Goal: Transaction & Acquisition: Purchase product/service

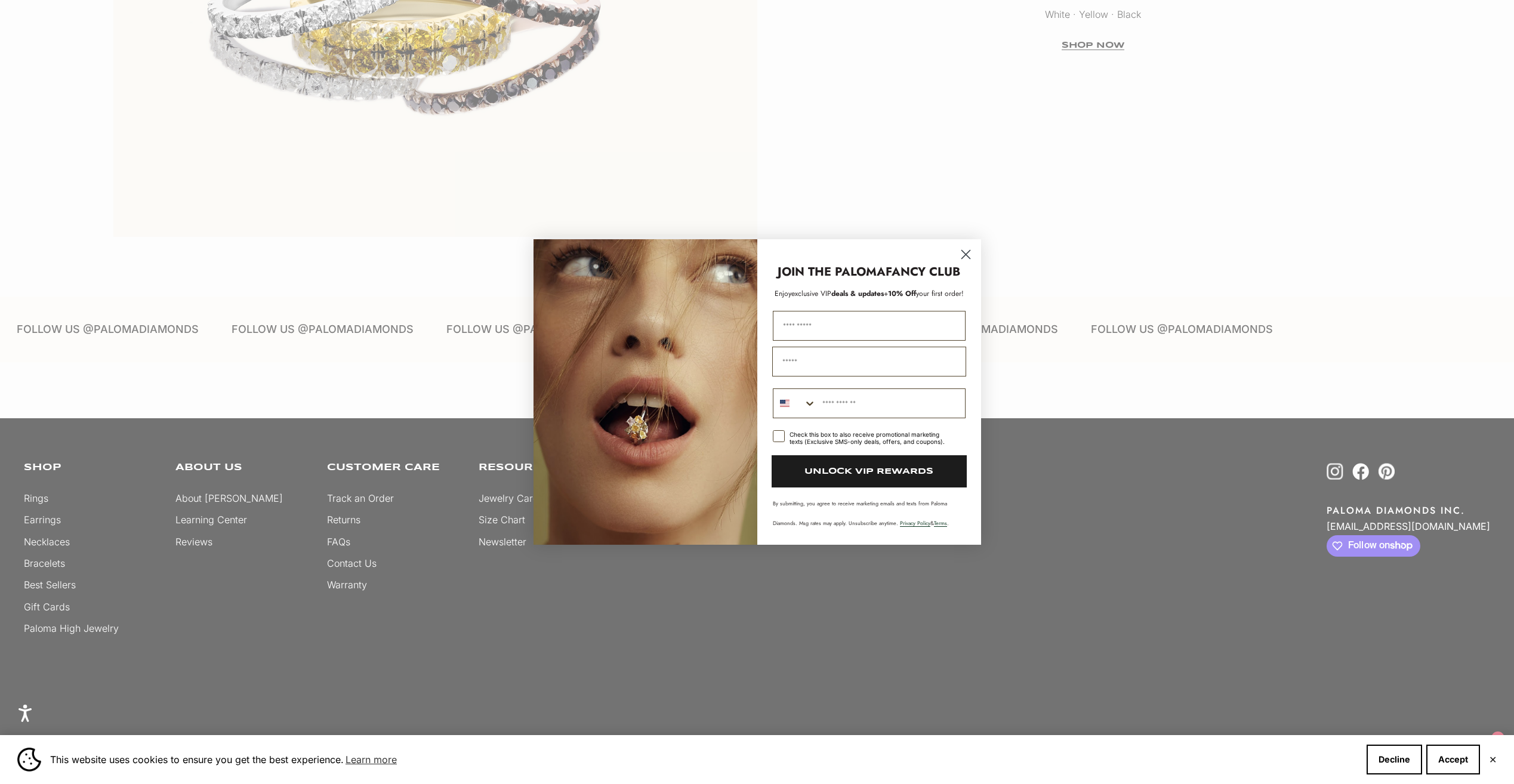
scroll to position [3996, 0]
click at [963, 254] on circle "Close dialog" at bounding box center [965, 255] width 20 height 20
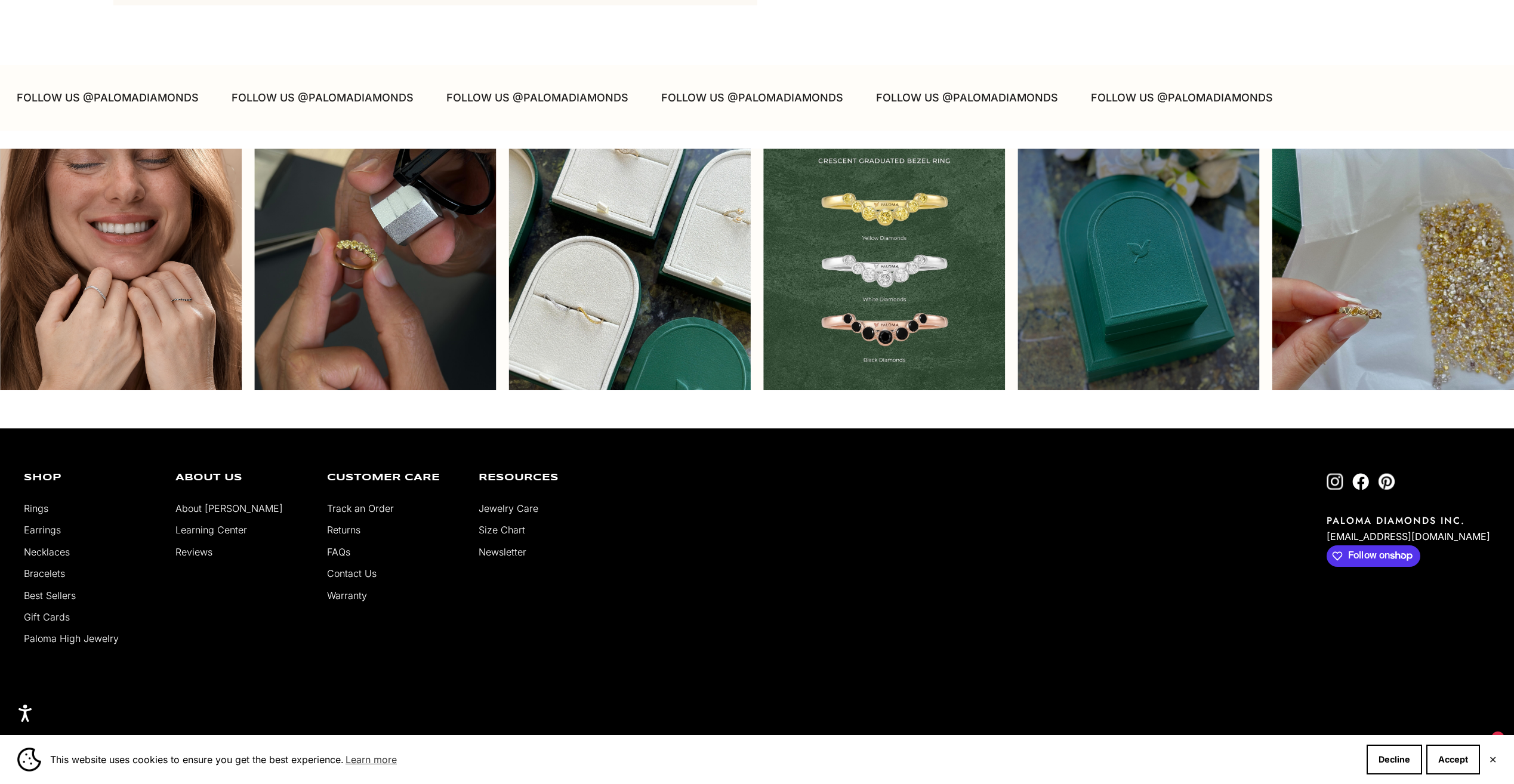
scroll to position [4235, 0]
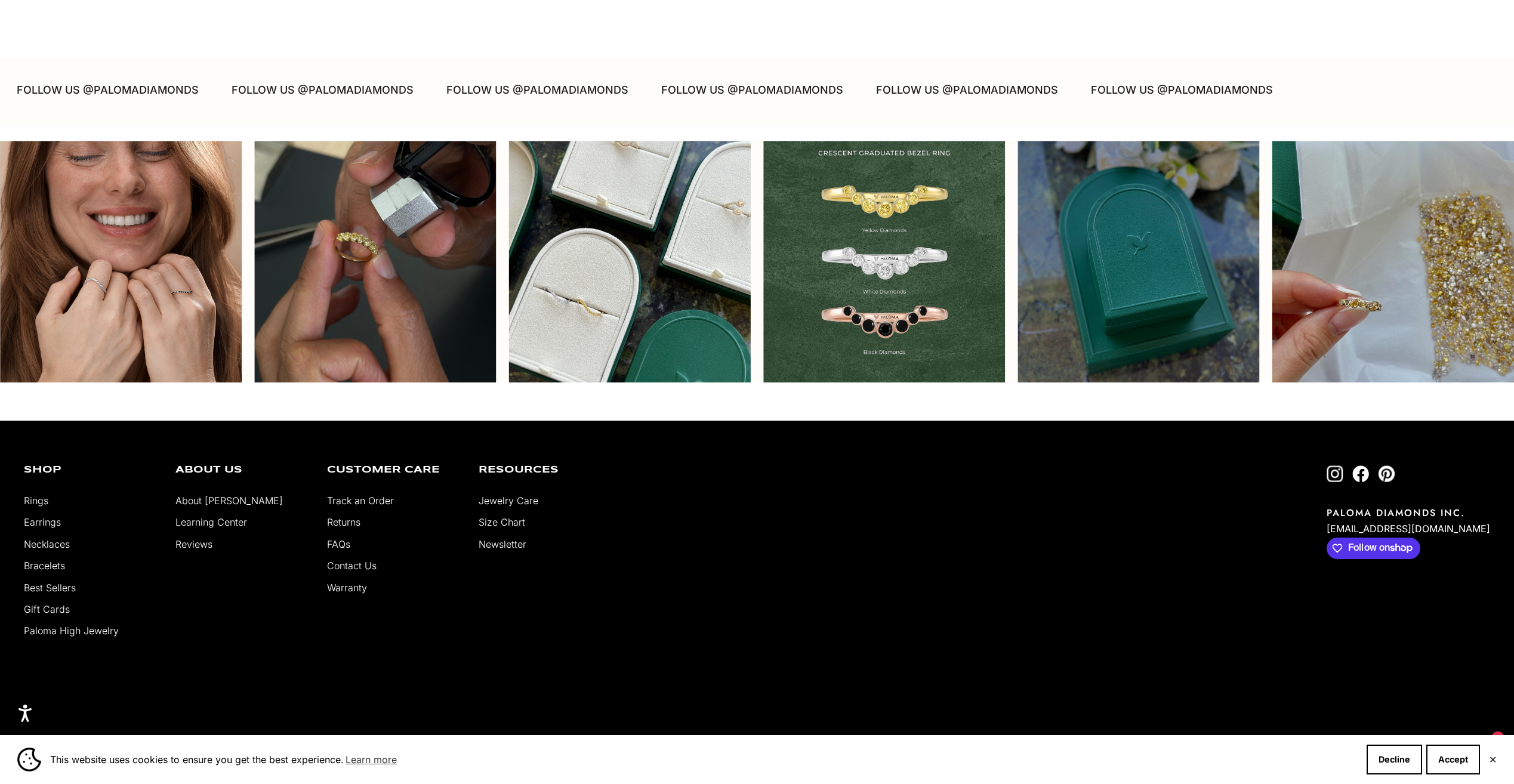
click at [219, 496] on link "About [PERSON_NAME]" at bounding box center [229, 501] width 107 height 12
click at [219, 498] on link "About [PERSON_NAME]" at bounding box center [229, 501] width 107 height 12
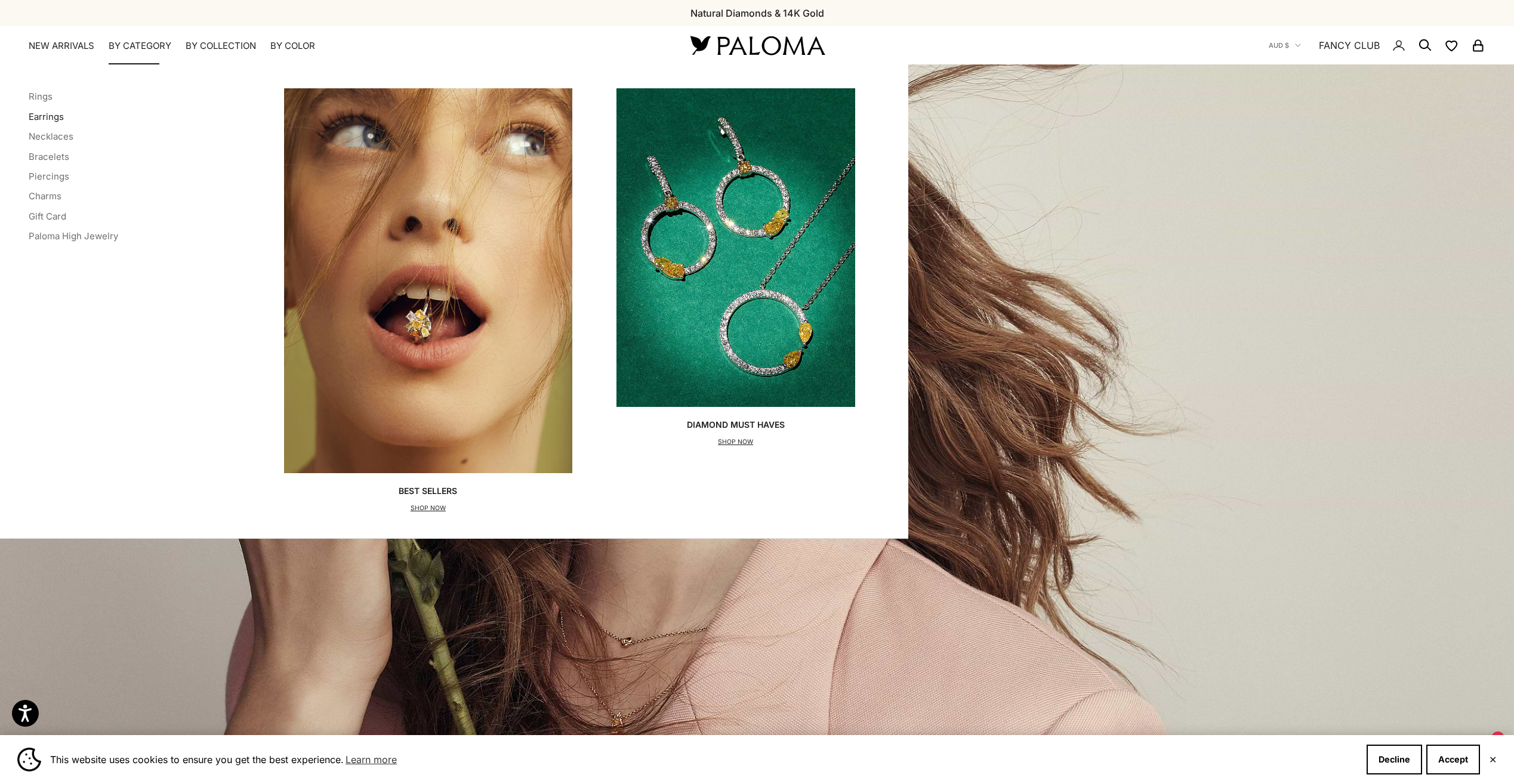
click at [45, 113] on link "Earrings" at bounding box center [47, 116] width 36 height 11
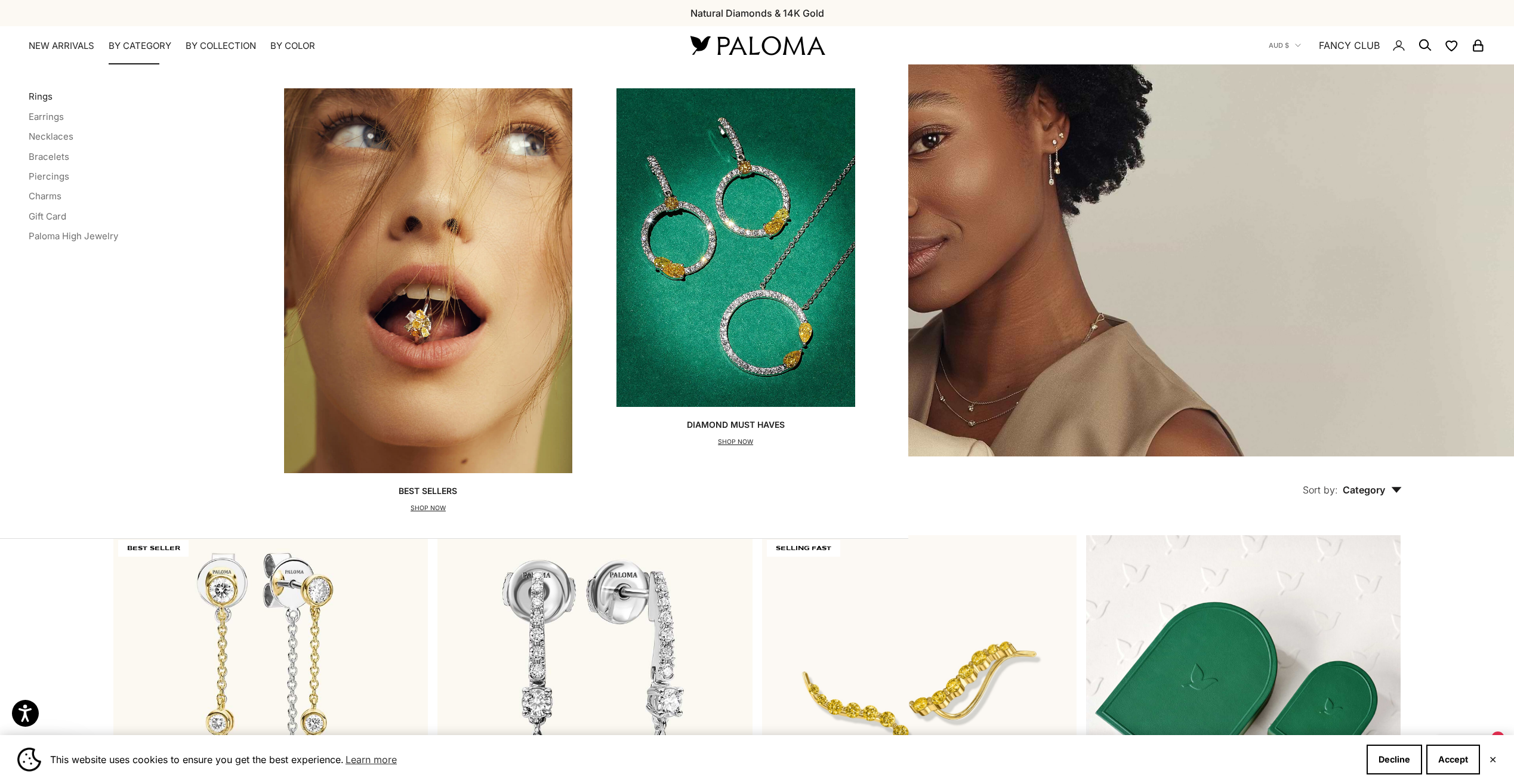
click at [41, 96] on link "Rings" at bounding box center [41, 95] width 24 height 11
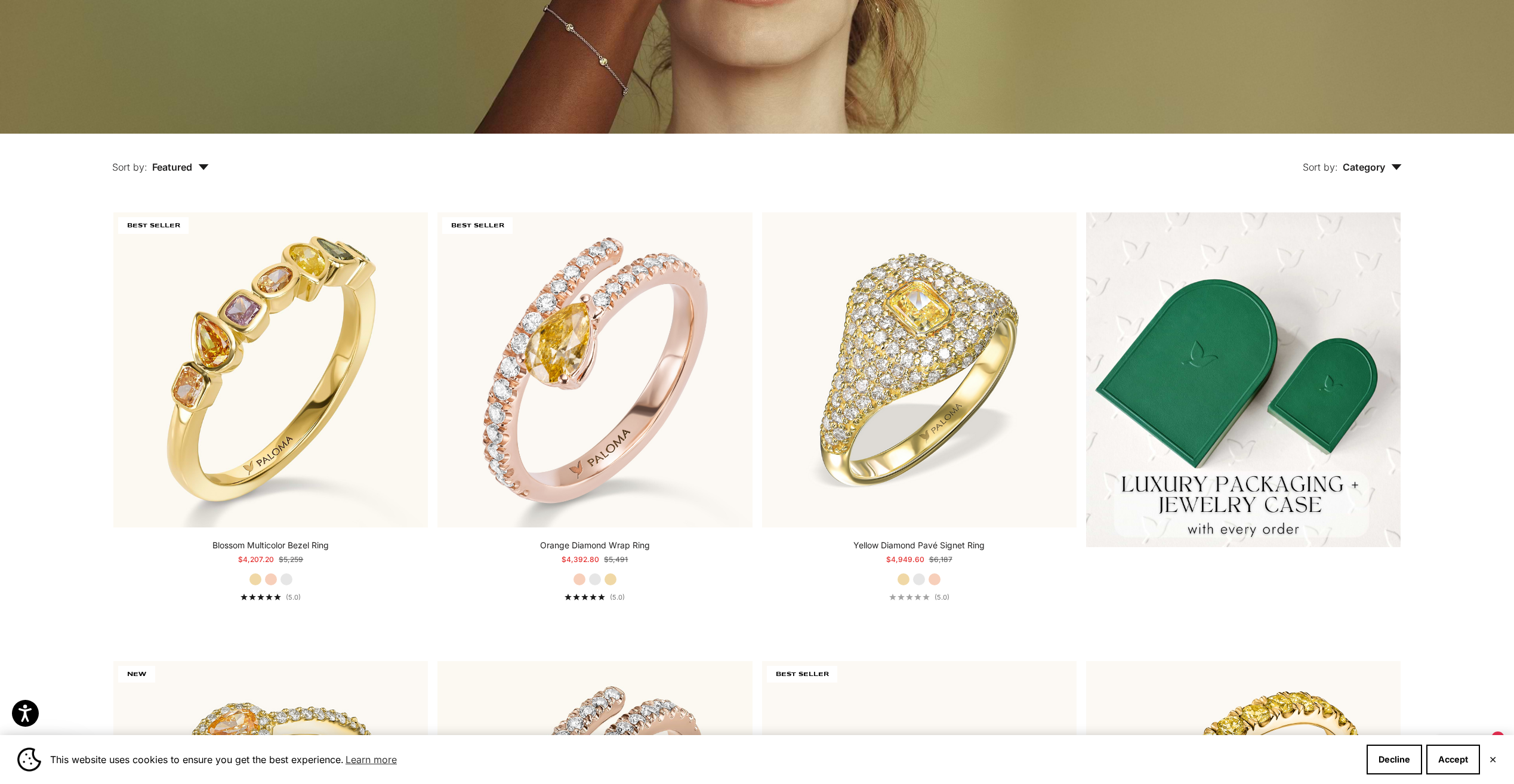
scroll to position [358, 0]
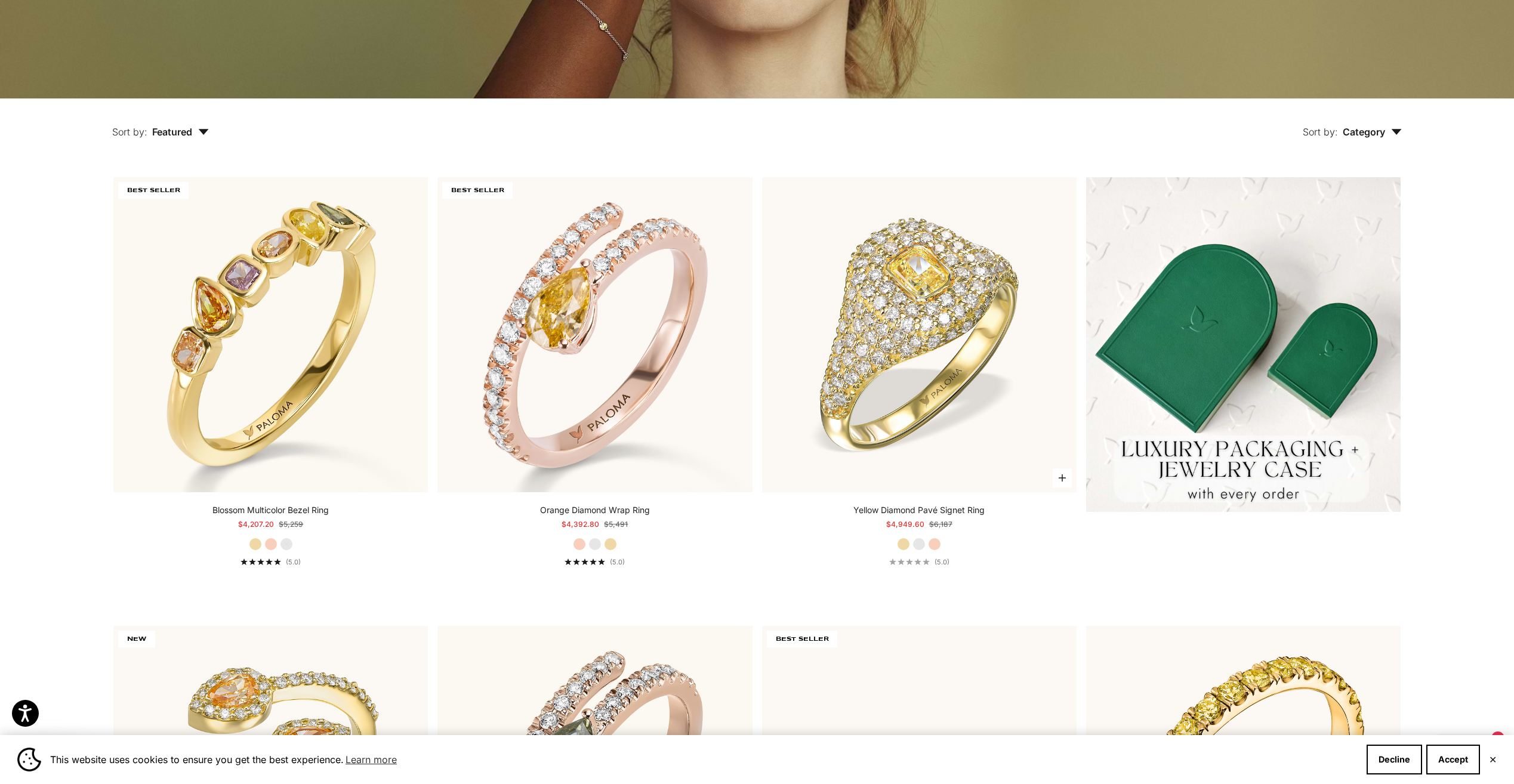
click at [918, 547] on label "White Gold" at bounding box center [918, 543] width 13 height 13
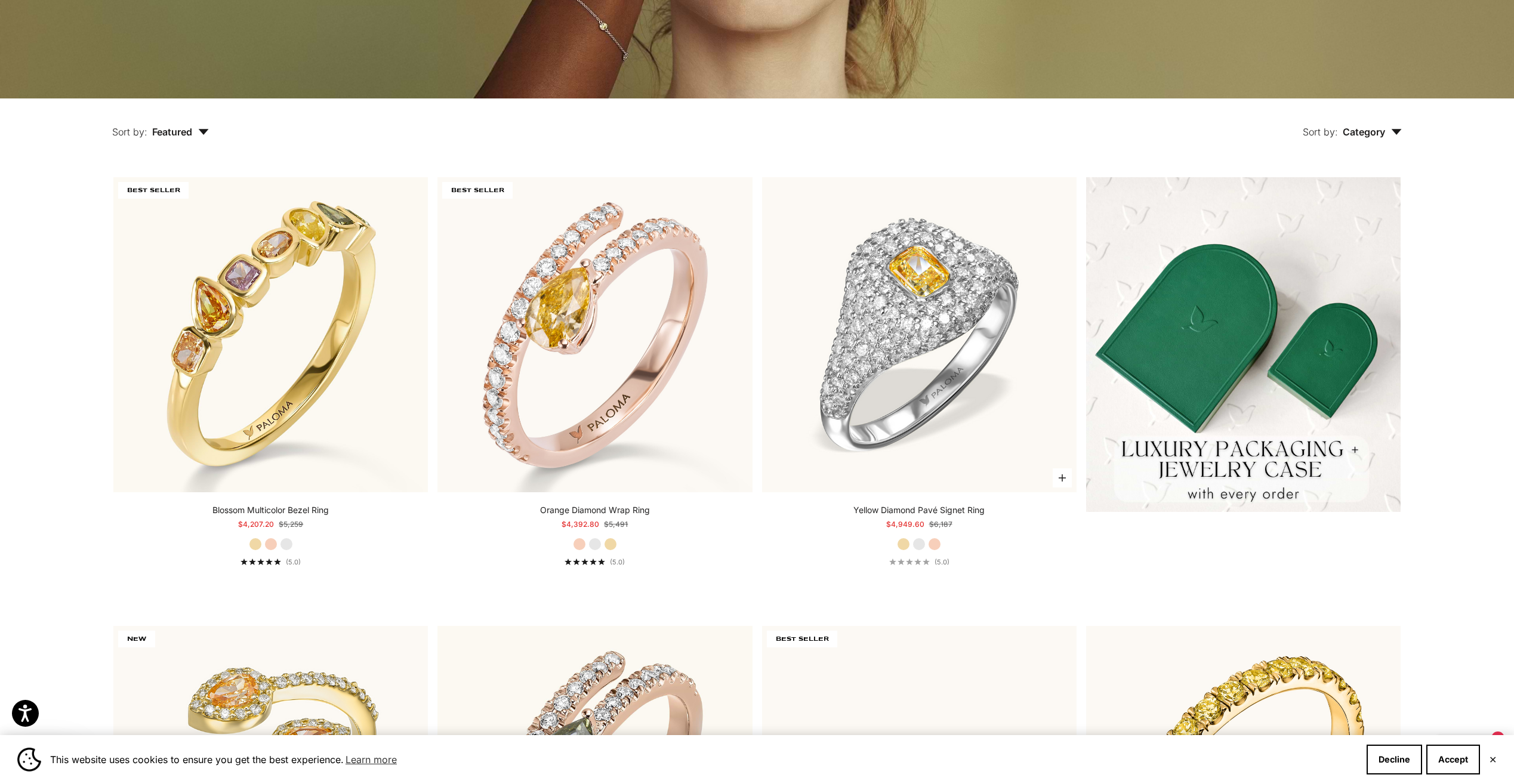
click at [934, 543] on label "Rose Gold" at bounding box center [934, 543] width 13 height 13
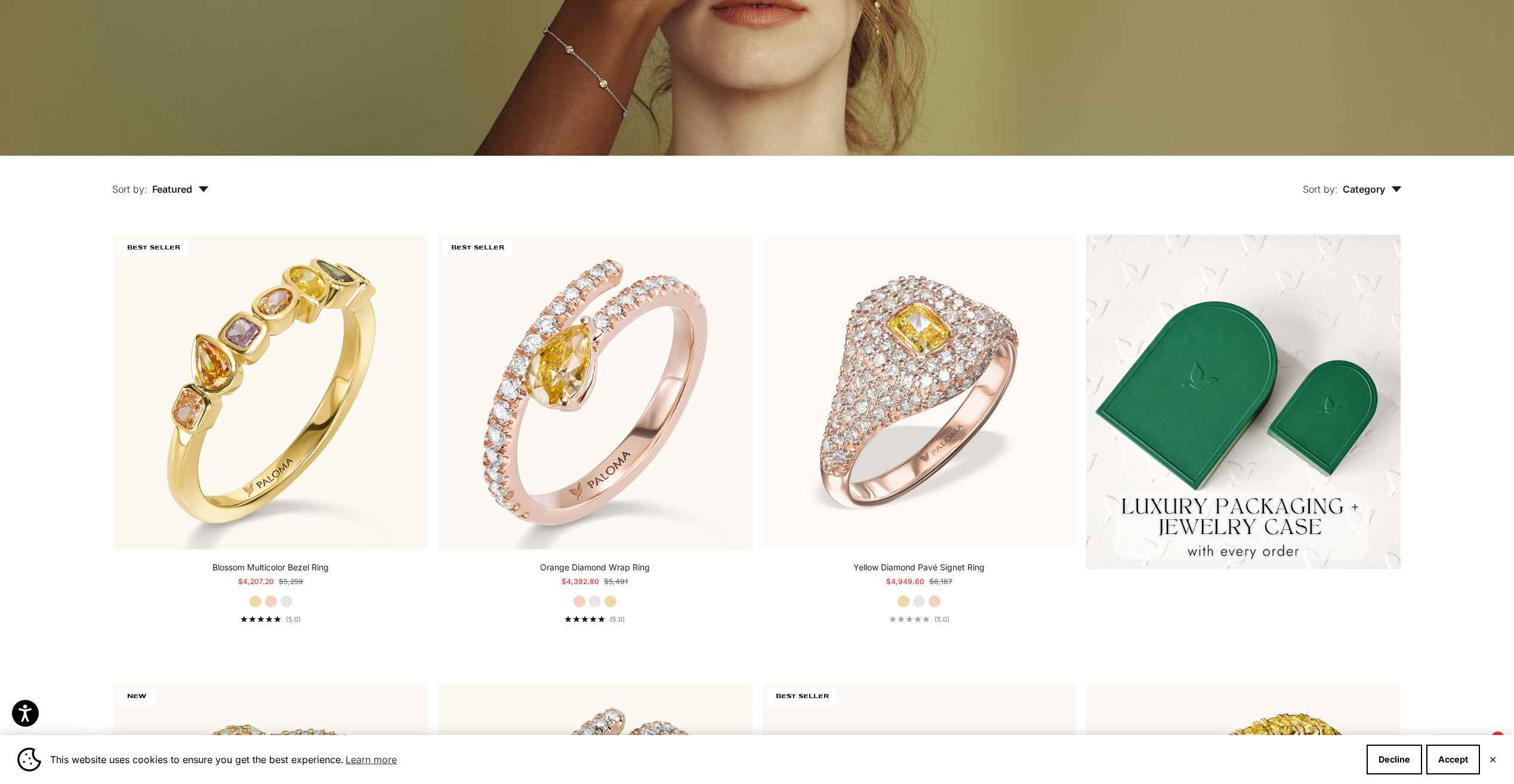
scroll to position [0, 0]
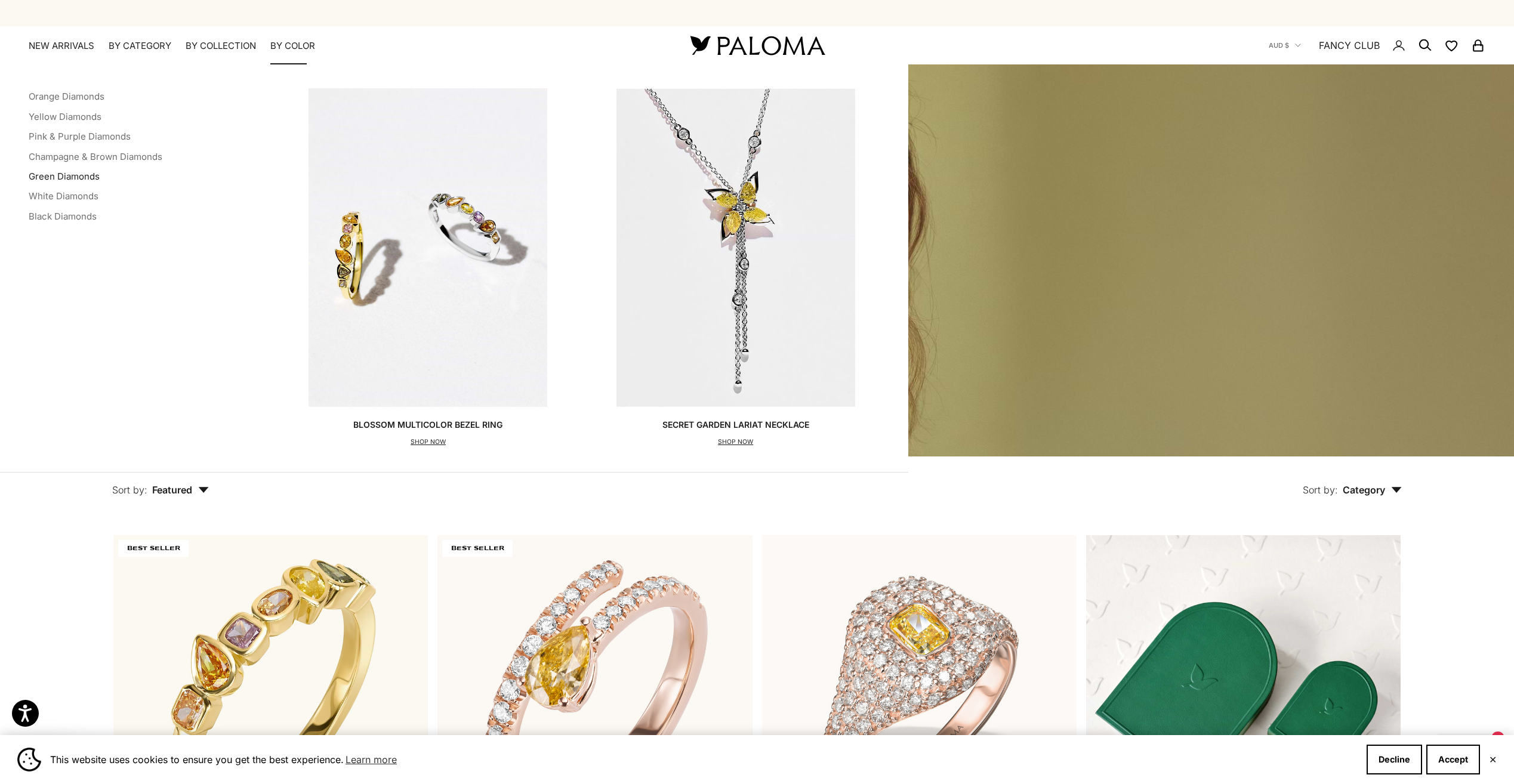
click at [86, 177] on link "Green Diamonds" at bounding box center [64, 175] width 71 height 11
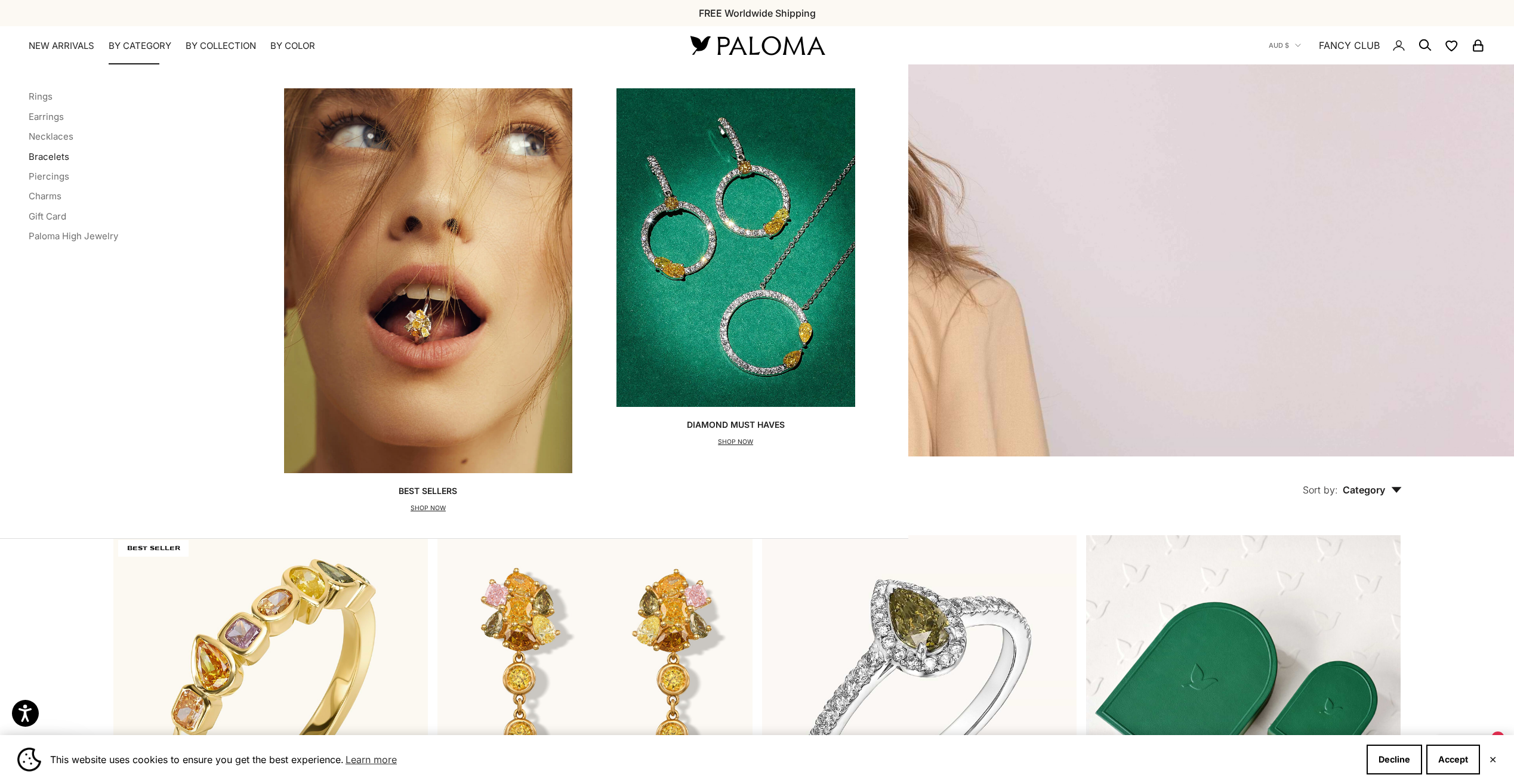
click at [54, 154] on link "Bracelets" at bounding box center [49, 156] width 41 height 11
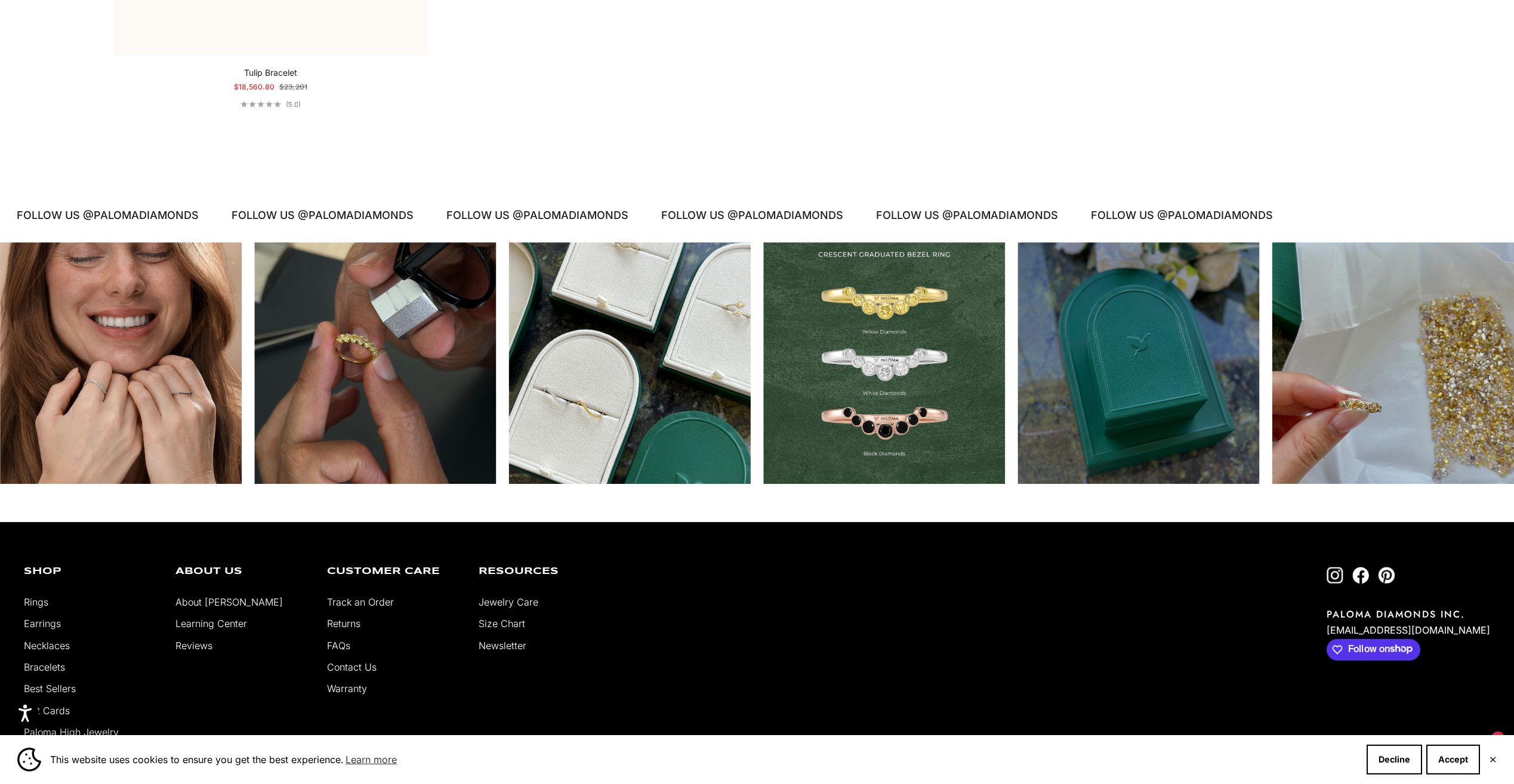
scroll to position [1747, 0]
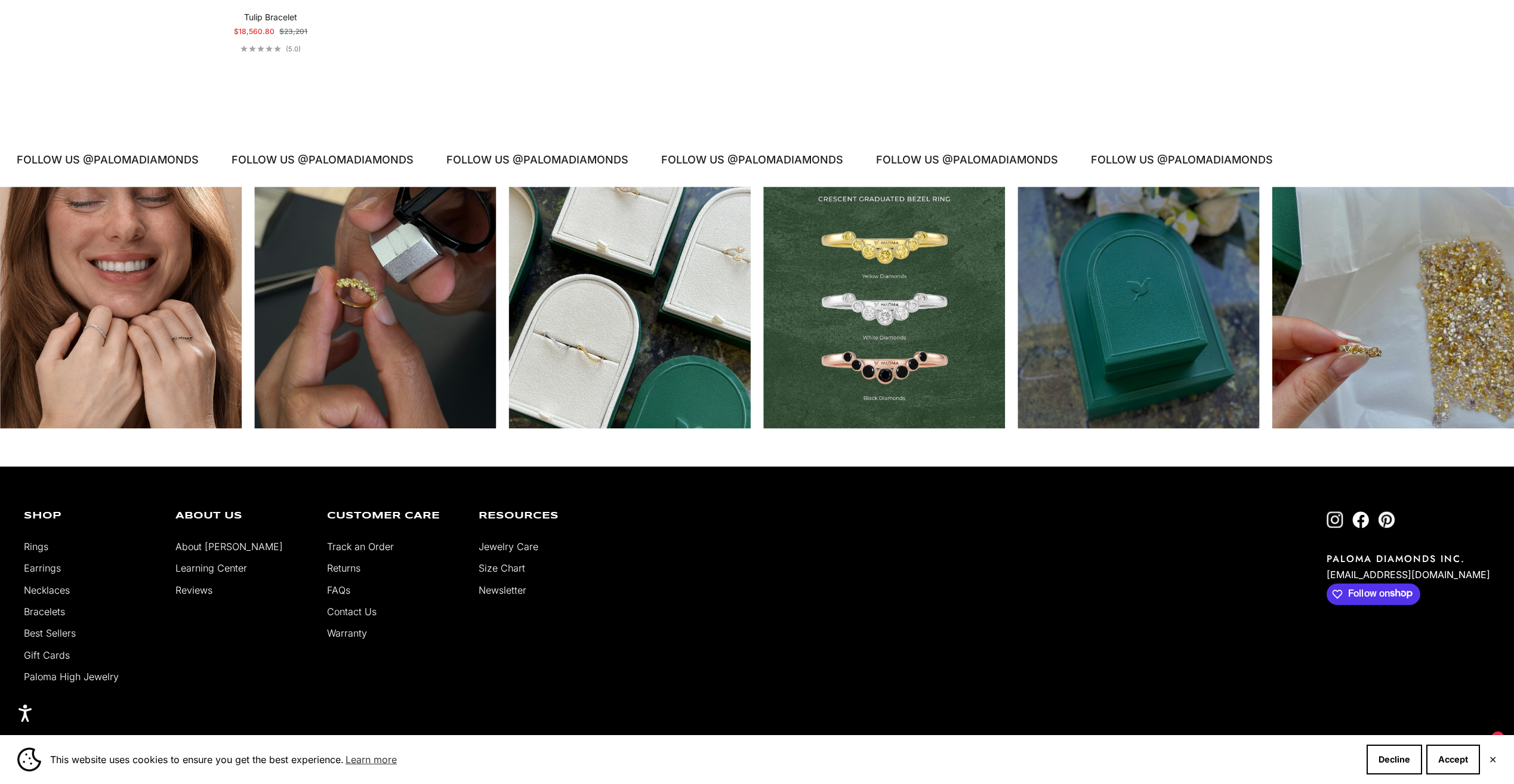
click at [218, 567] on link "Learning Center" at bounding box center [211, 568] width 71 height 12
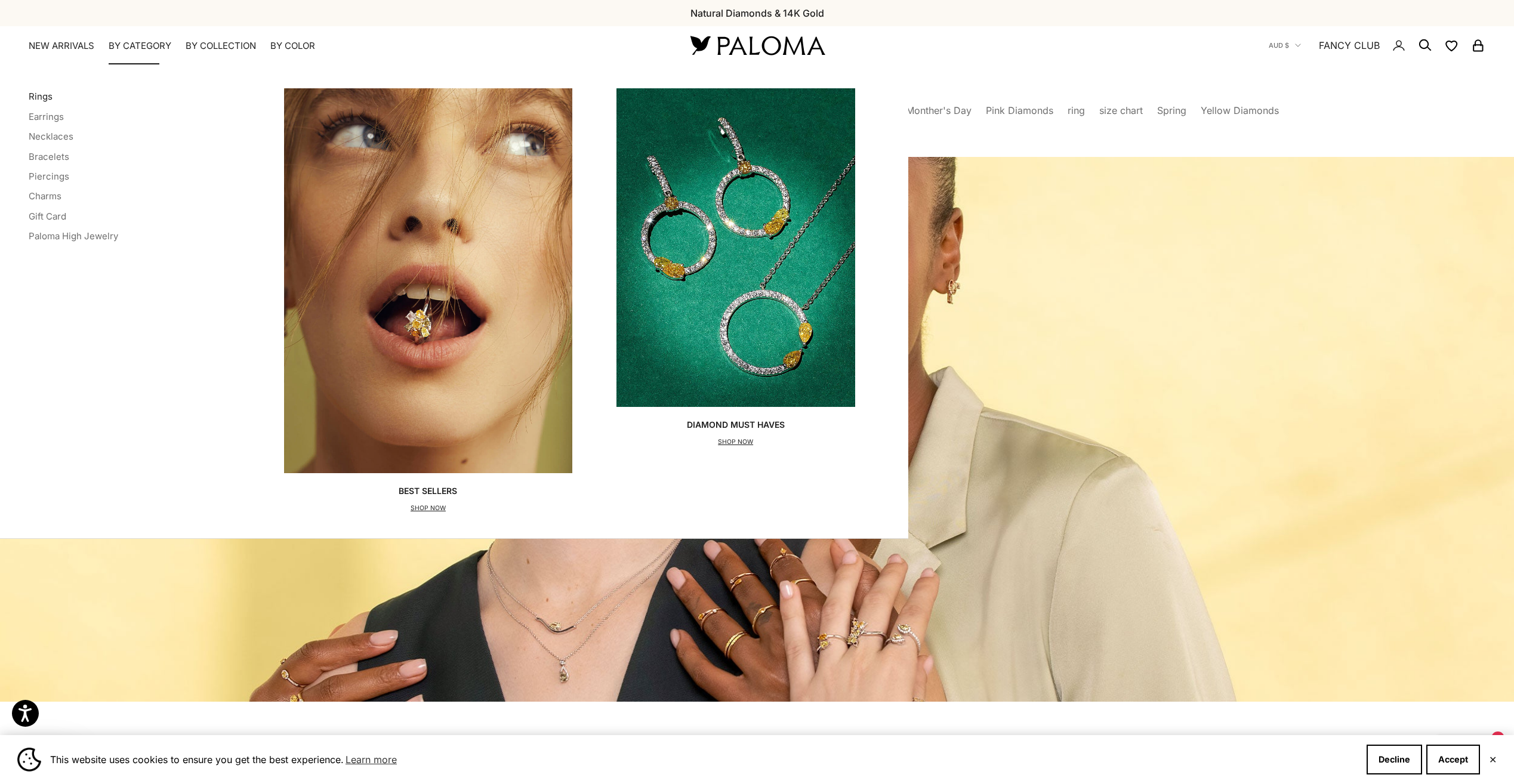
click at [37, 99] on link "Rings" at bounding box center [41, 95] width 24 height 11
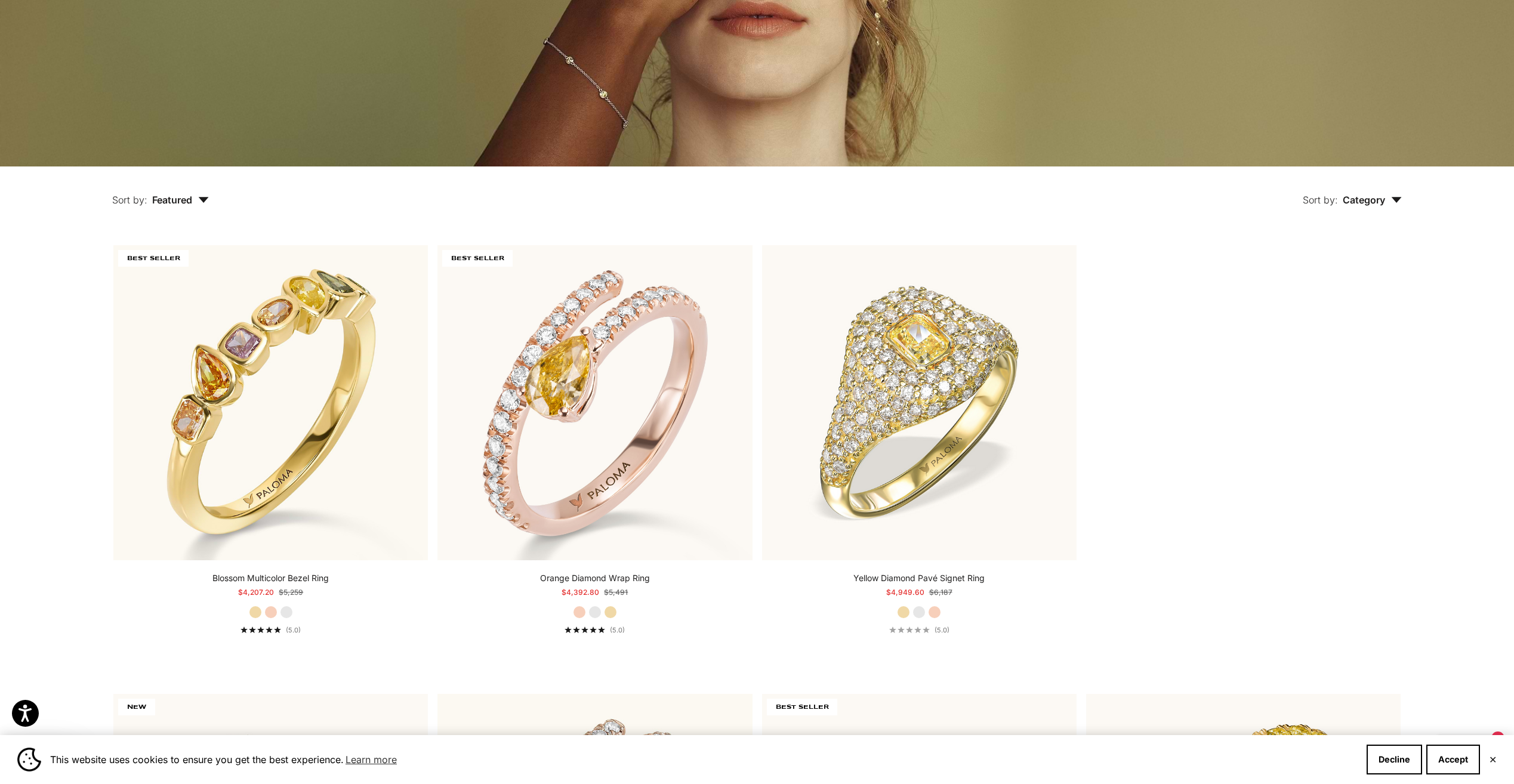
scroll to position [298, 0]
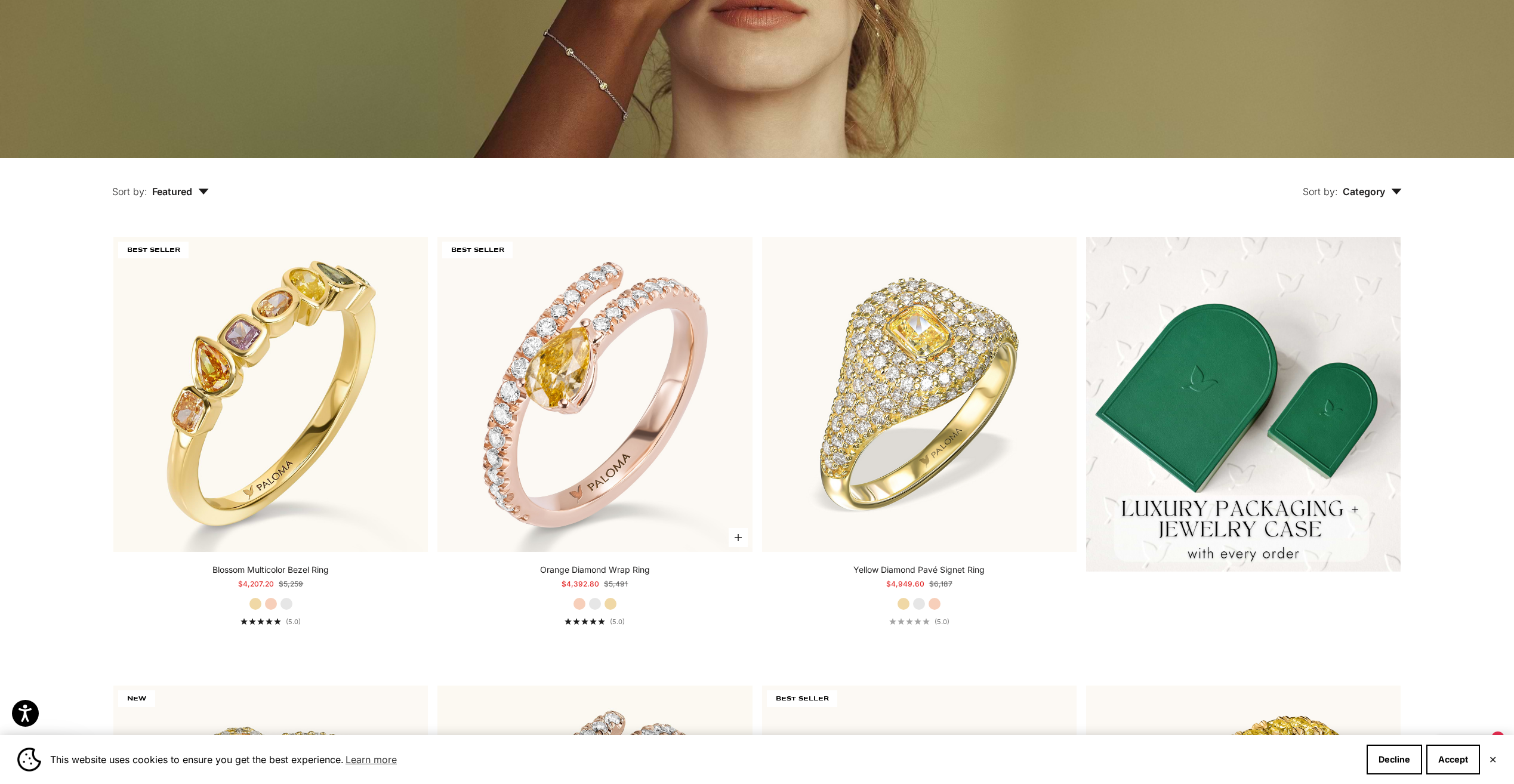
click at [614, 609] on label "Yellow Gold" at bounding box center [610, 603] width 13 height 13
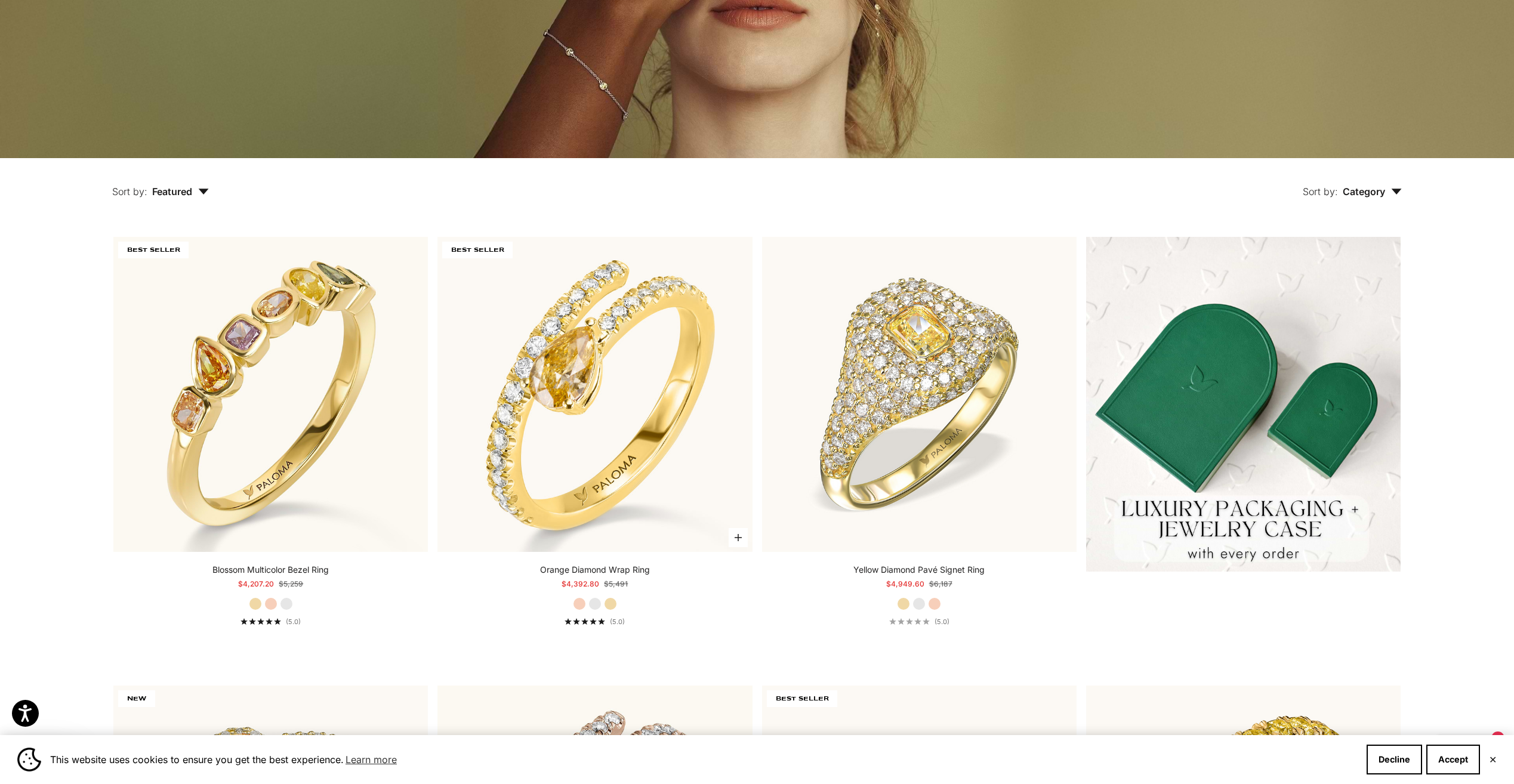
click at [588, 605] on fieldset "Rose Gold White Gold Yellow Gold" at bounding box center [595, 603] width 45 height 13
click at [571, 602] on div "Orange Diamond Wrap Ring Starting at $4,392.80 Regular price $5,491 Rose Gold W…" at bounding box center [594, 595] width 314 height 62
click at [575, 603] on label "Rose Gold" at bounding box center [579, 603] width 13 height 13
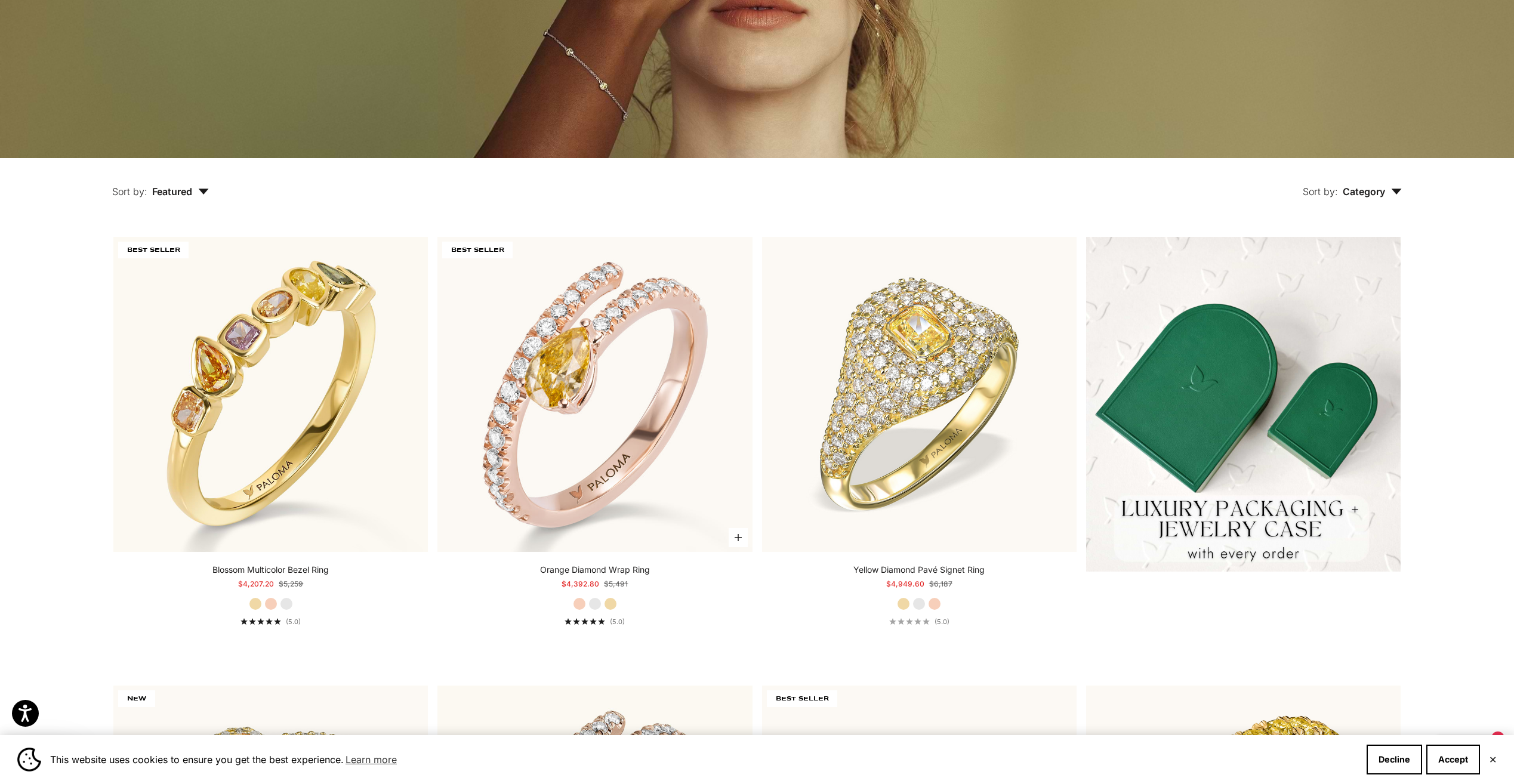
click at [611, 599] on label "Yellow Gold" at bounding box center [610, 603] width 13 height 13
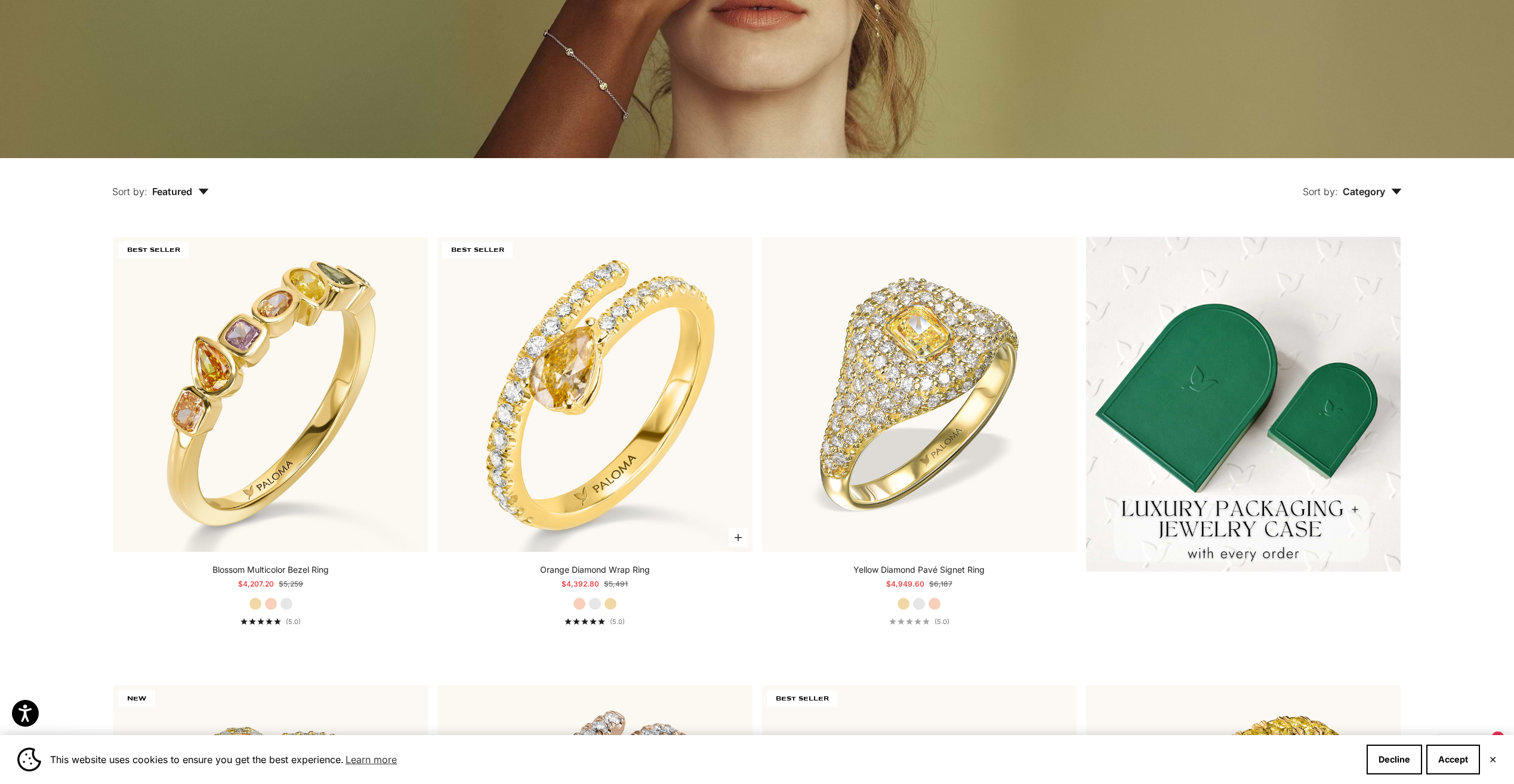
click at [593, 603] on label "White Gold" at bounding box center [594, 603] width 13 height 13
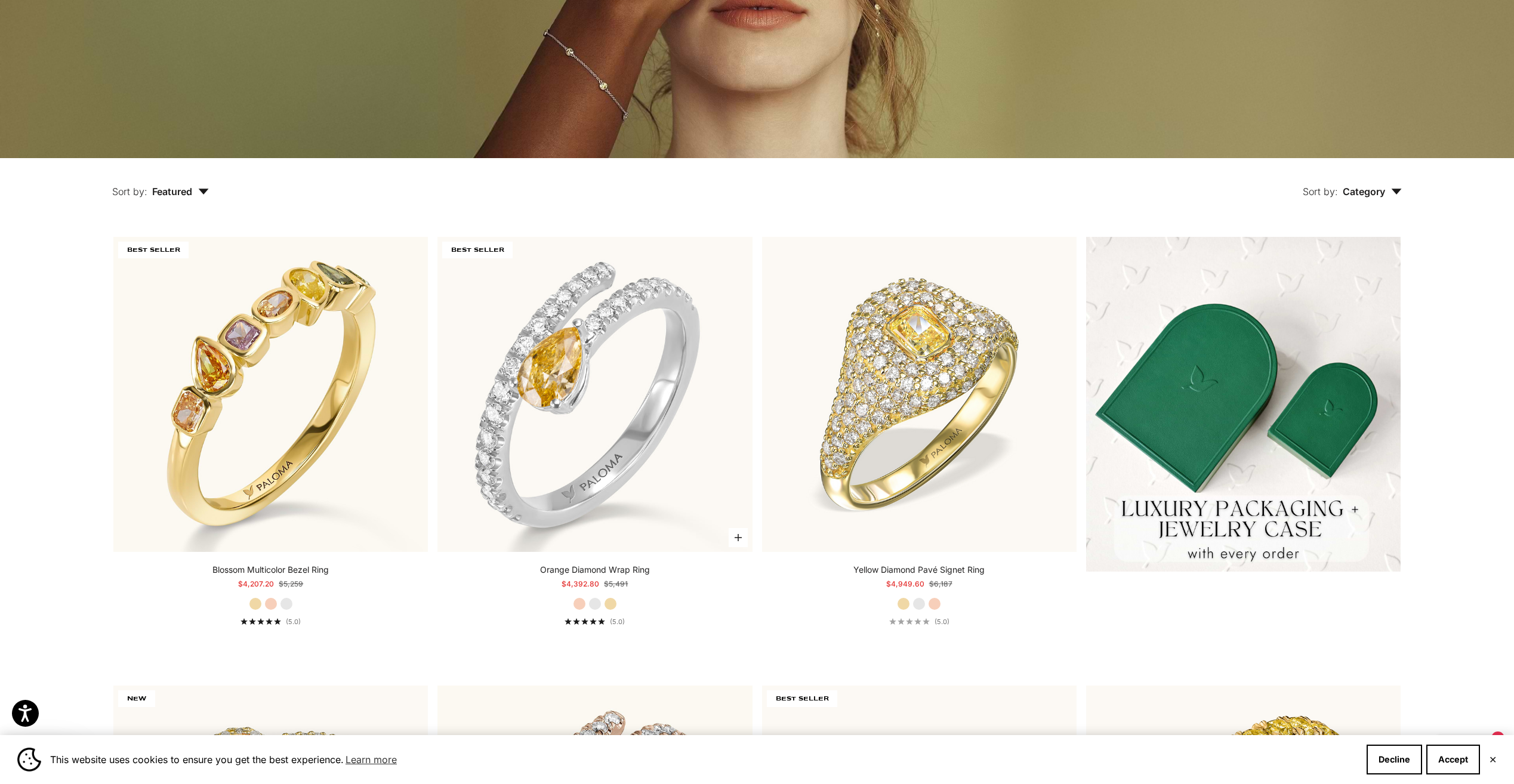
click at [611, 606] on label "Yellow Gold" at bounding box center [610, 603] width 13 height 13
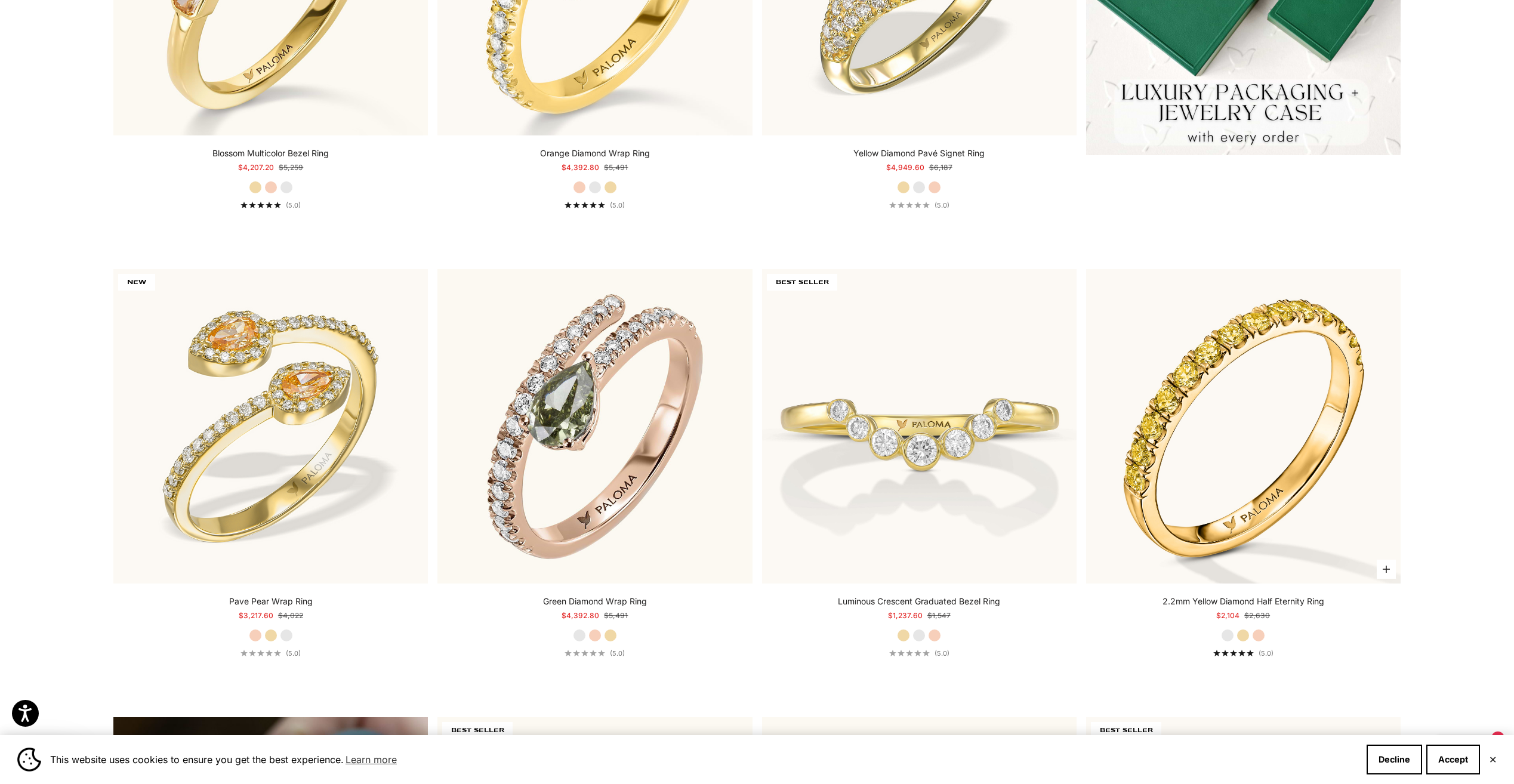
scroll to position [716, 0]
click at [1245, 634] on label "Yellow Gold" at bounding box center [1242, 633] width 13 height 13
click at [1261, 631] on label "Rose Gold" at bounding box center [1258, 633] width 13 height 13
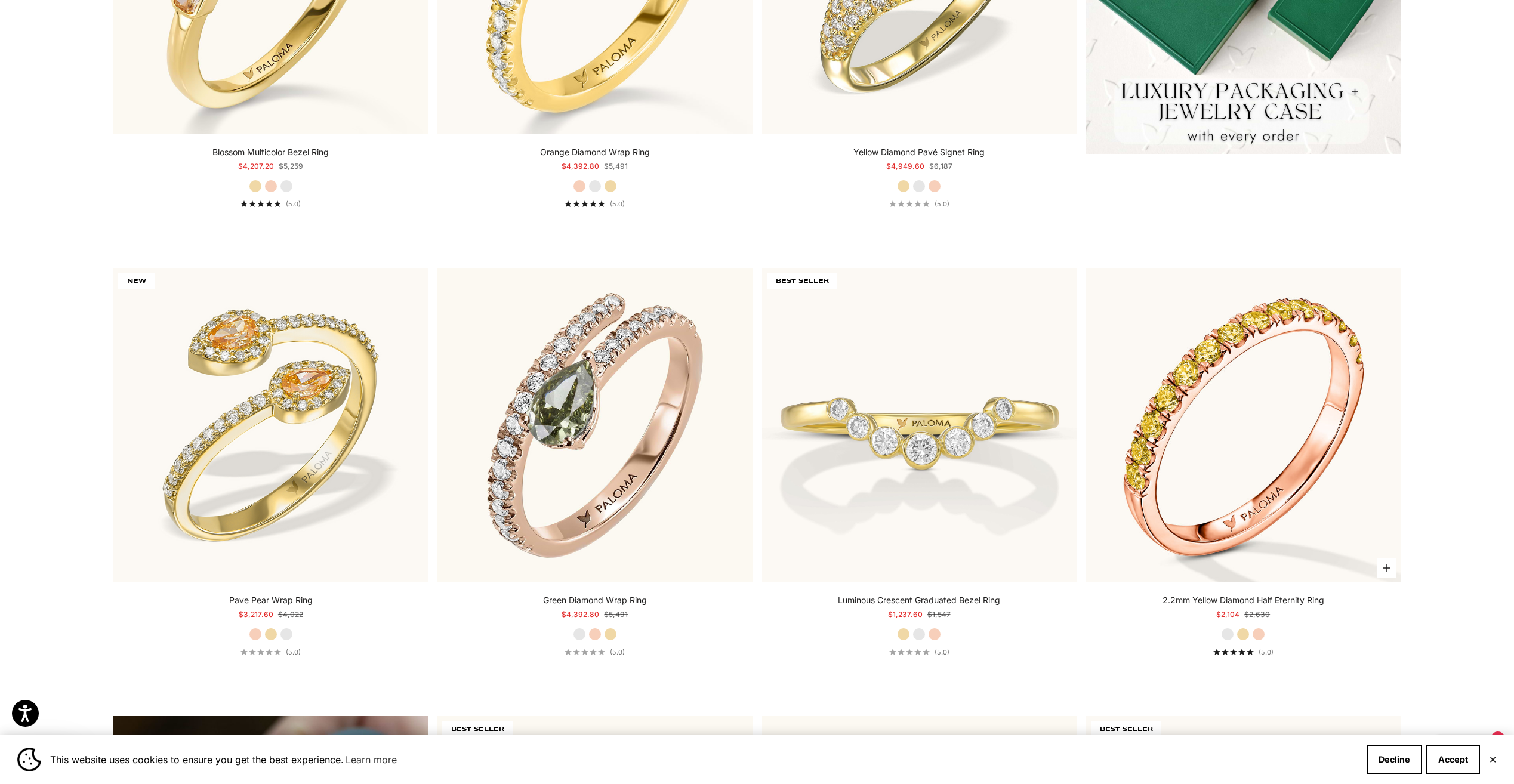
click at [1247, 631] on label "Yellow Gold" at bounding box center [1242, 633] width 13 height 13
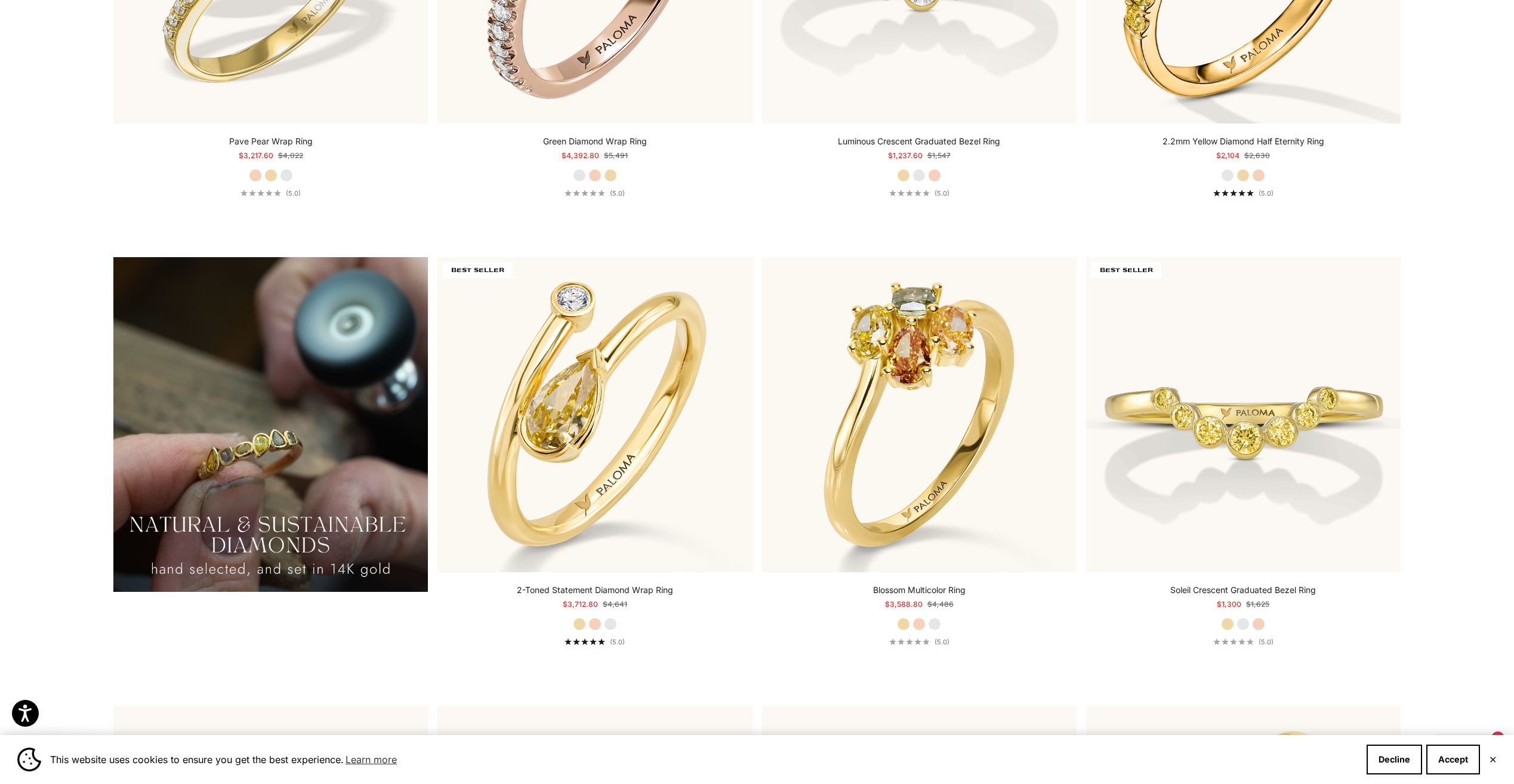
scroll to position [1193, 0]
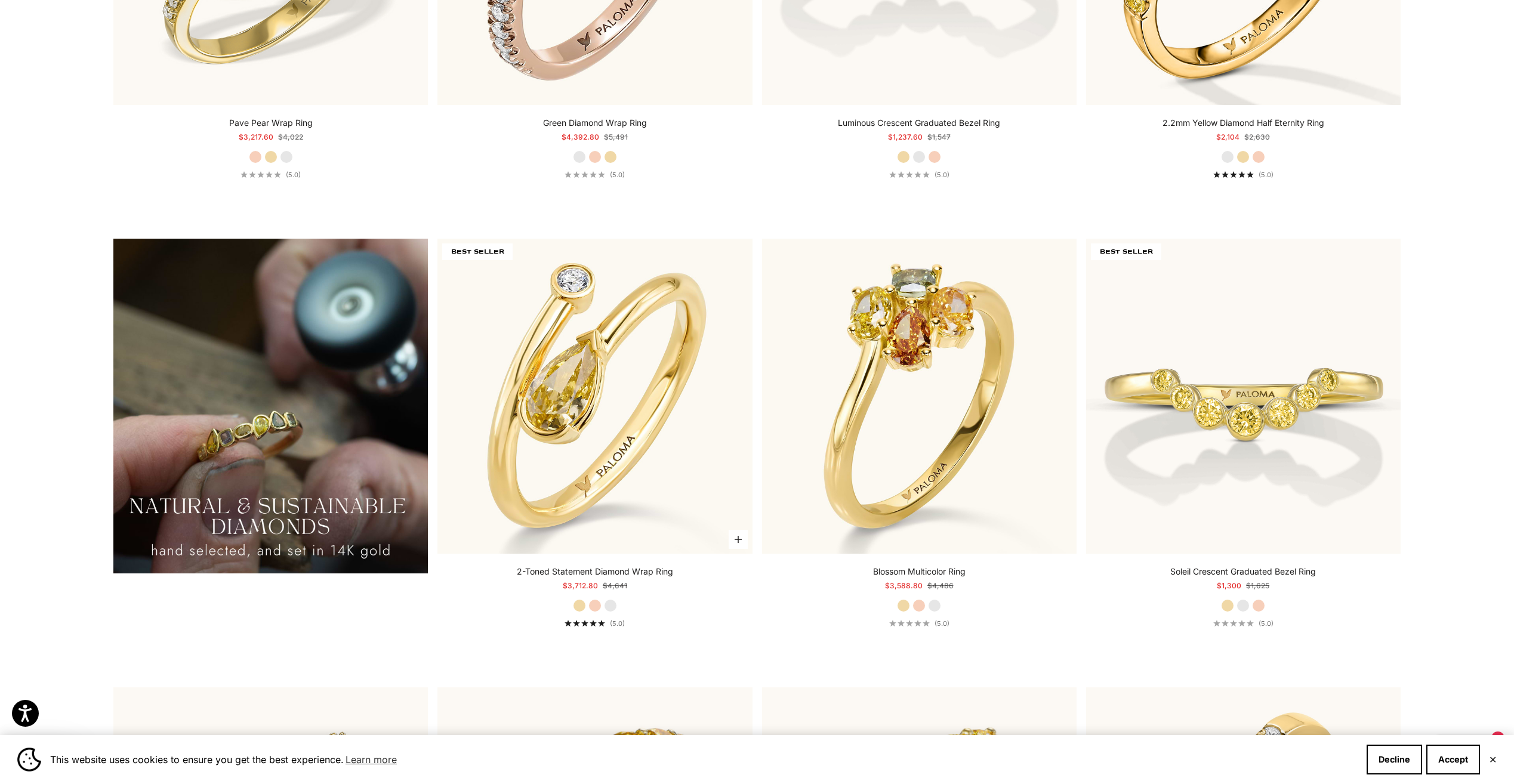
click at [594, 608] on label "Rose Gold" at bounding box center [594, 605] width 13 height 13
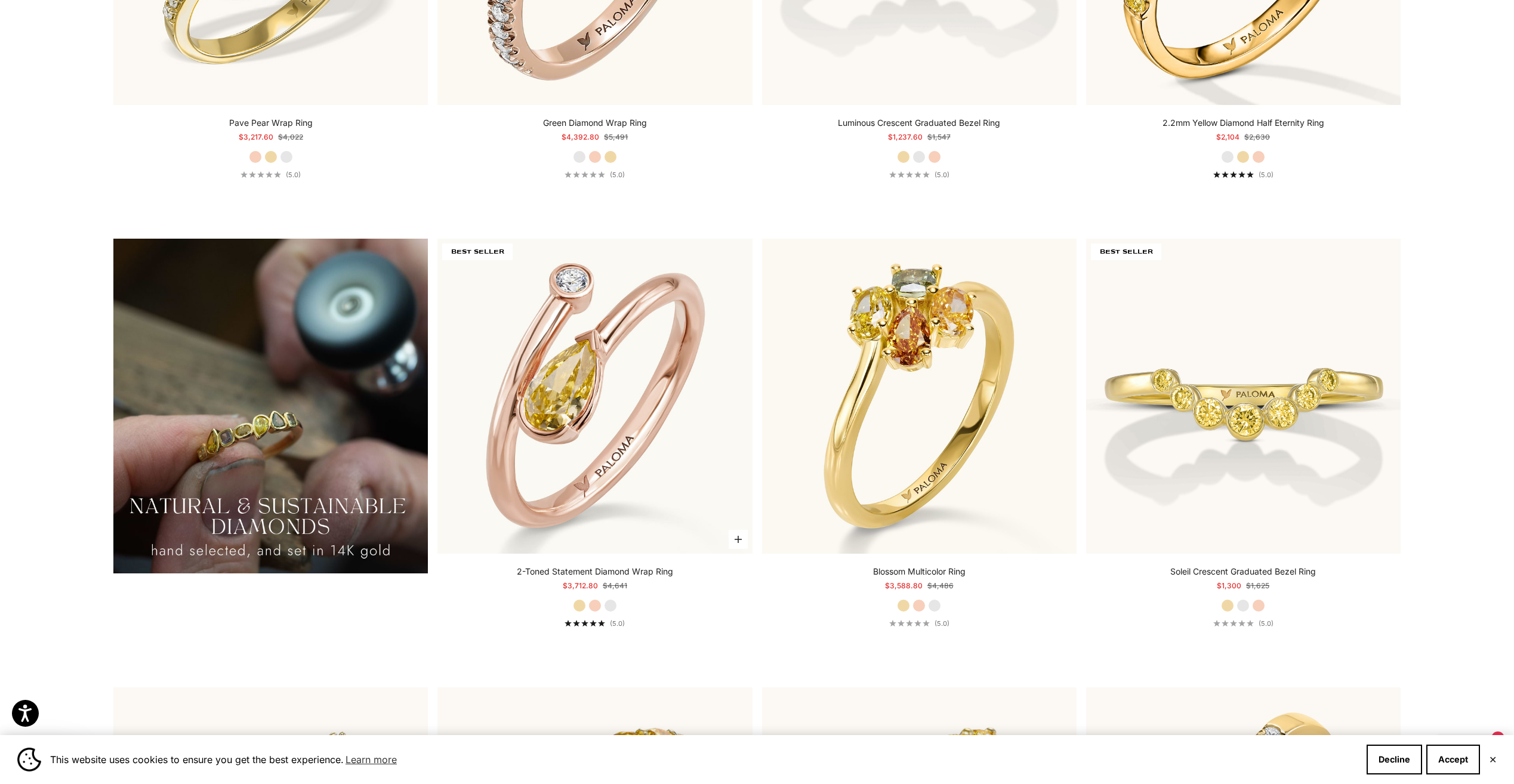
click at [612, 609] on label "White Gold" at bounding box center [610, 605] width 13 height 13
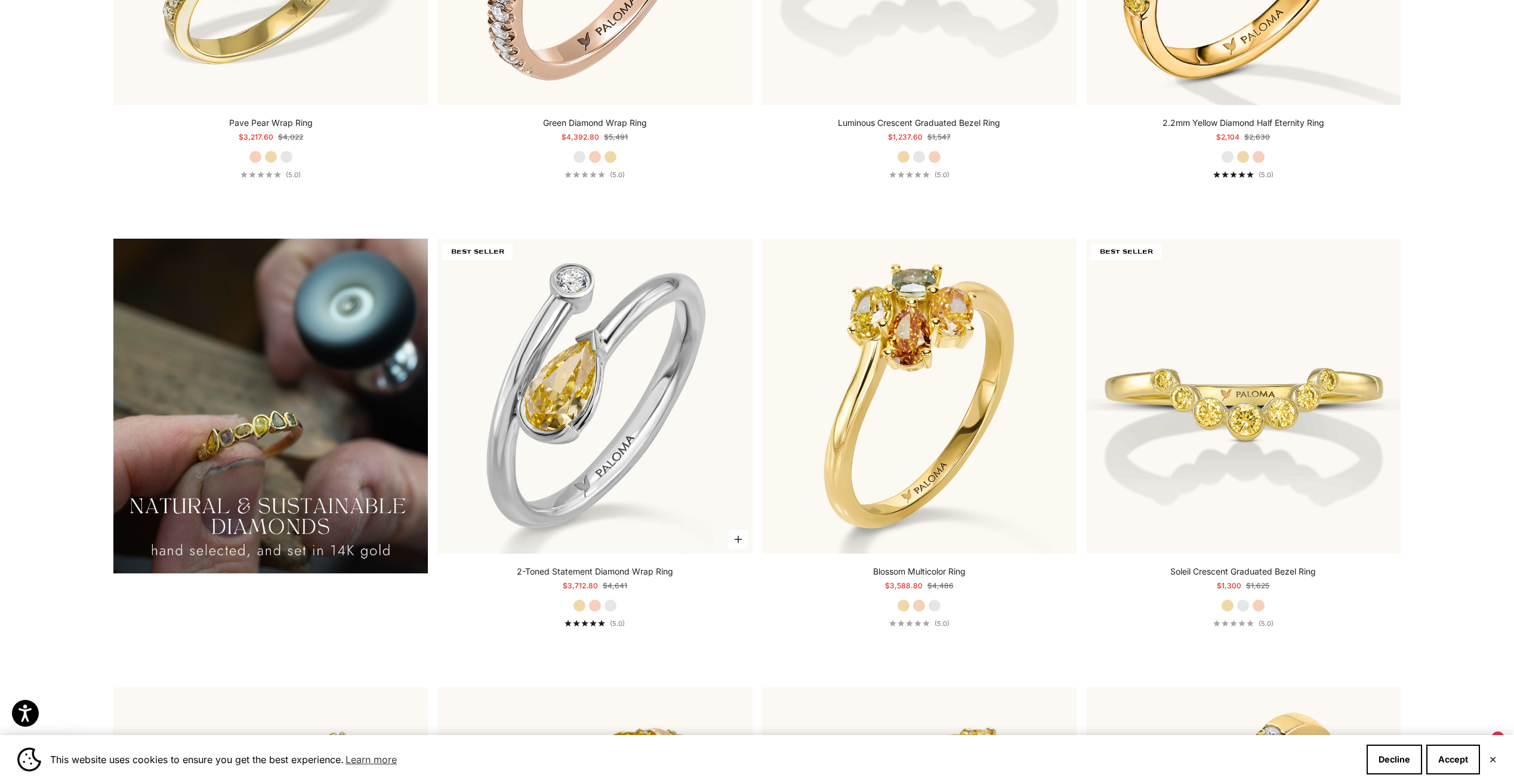
click at [580, 607] on label "Yellow Gold" at bounding box center [579, 605] width 13 height 13
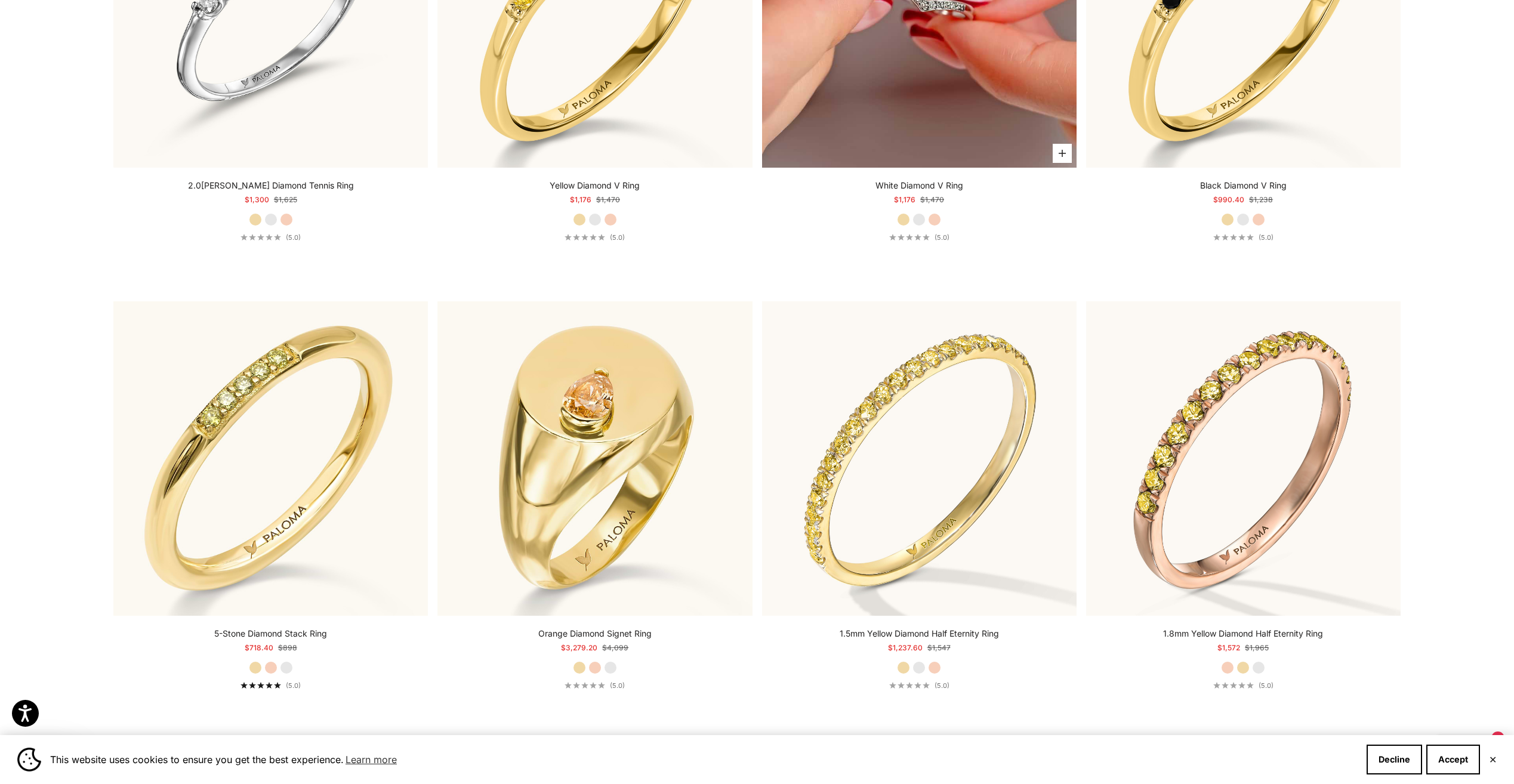
scroll to position [4295, 0]
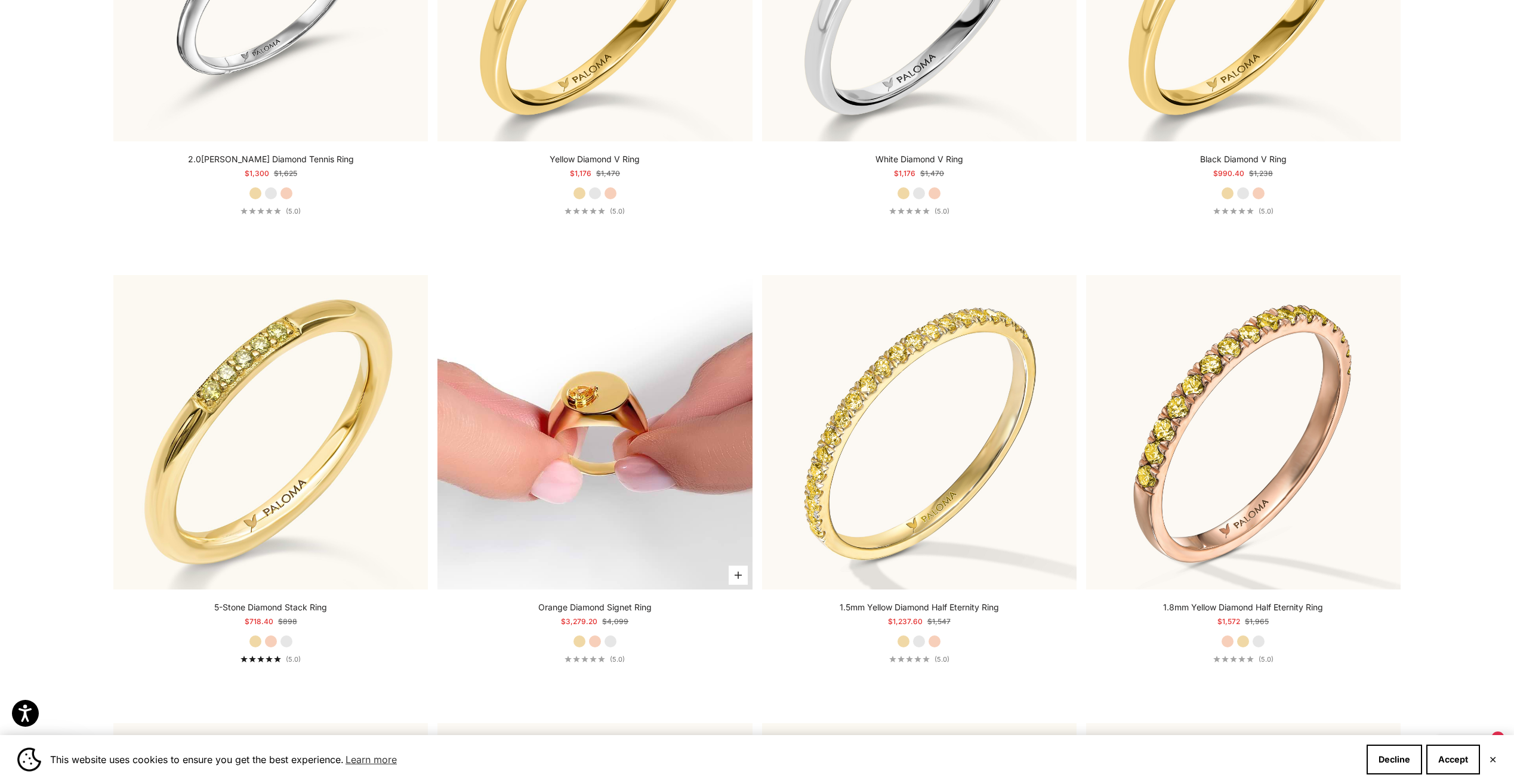
click at [662, 519] on img at bounding box center [594, 431] width 314 height 314
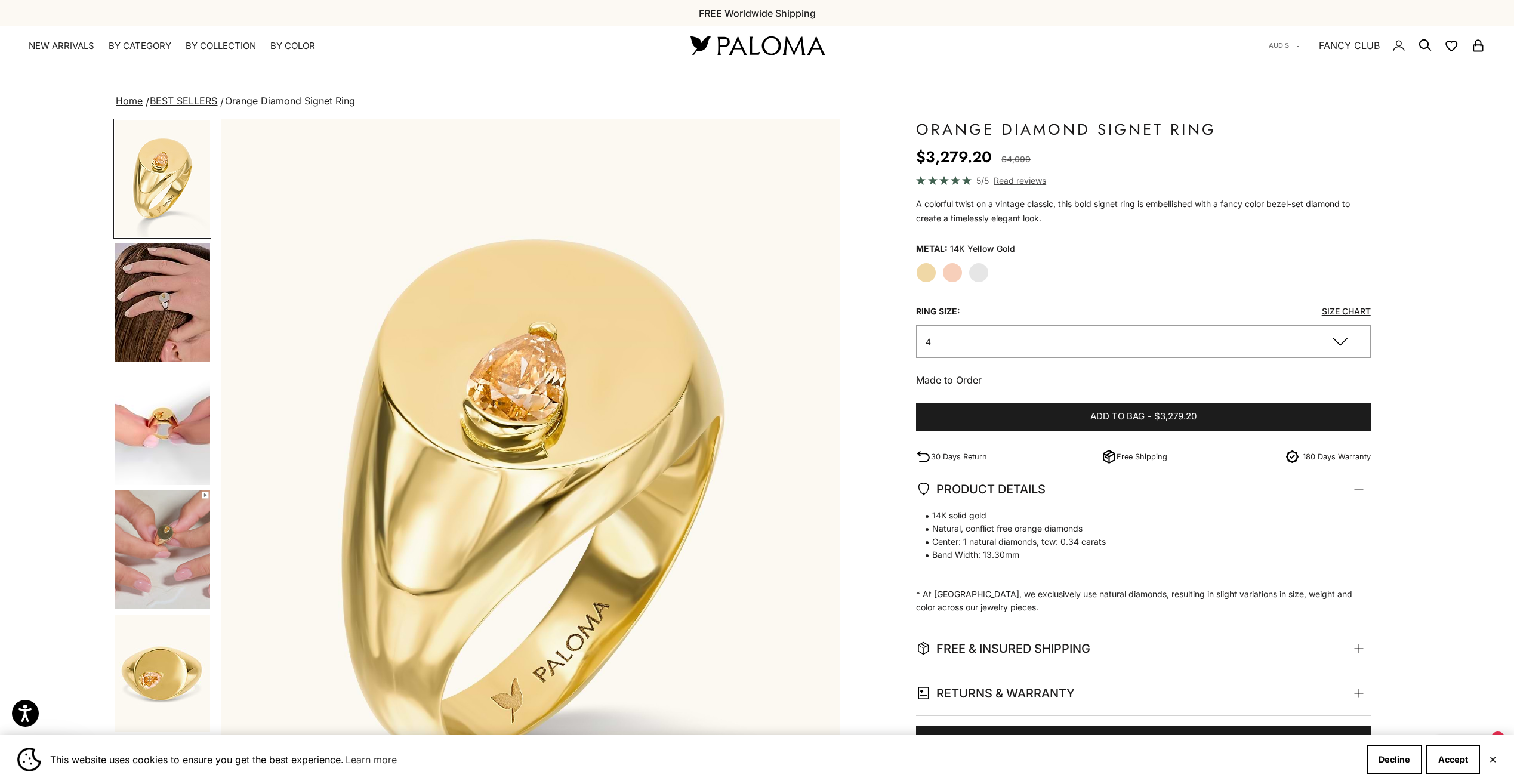
click at [173, 444] on img "Go to item 5" at bounding box center [163, 425] width 95 height 118
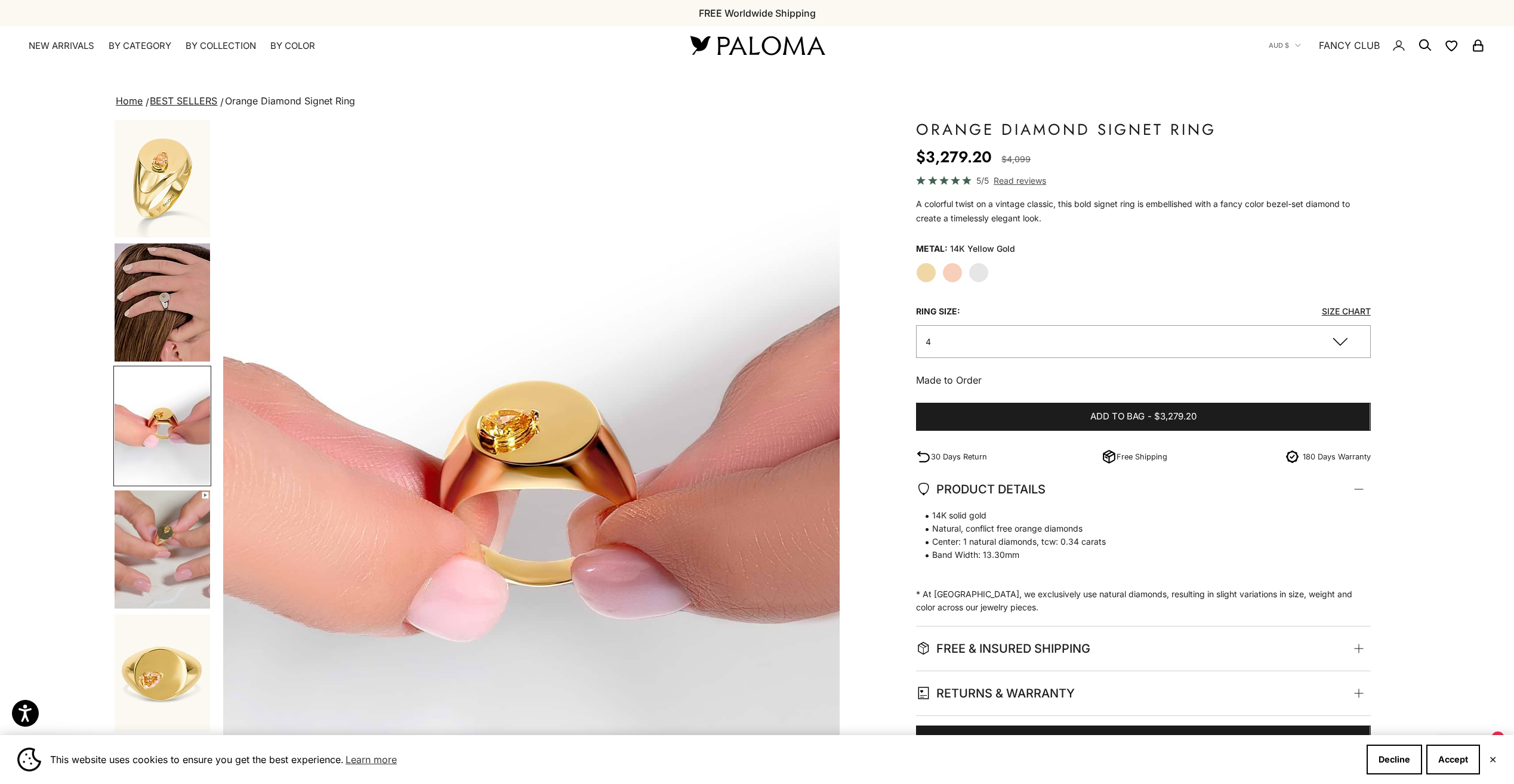
scroll to position [0, 1266]
click at [172, 561] on img "Go to item 6" at bounding box center [163, 549] width 95 height 118
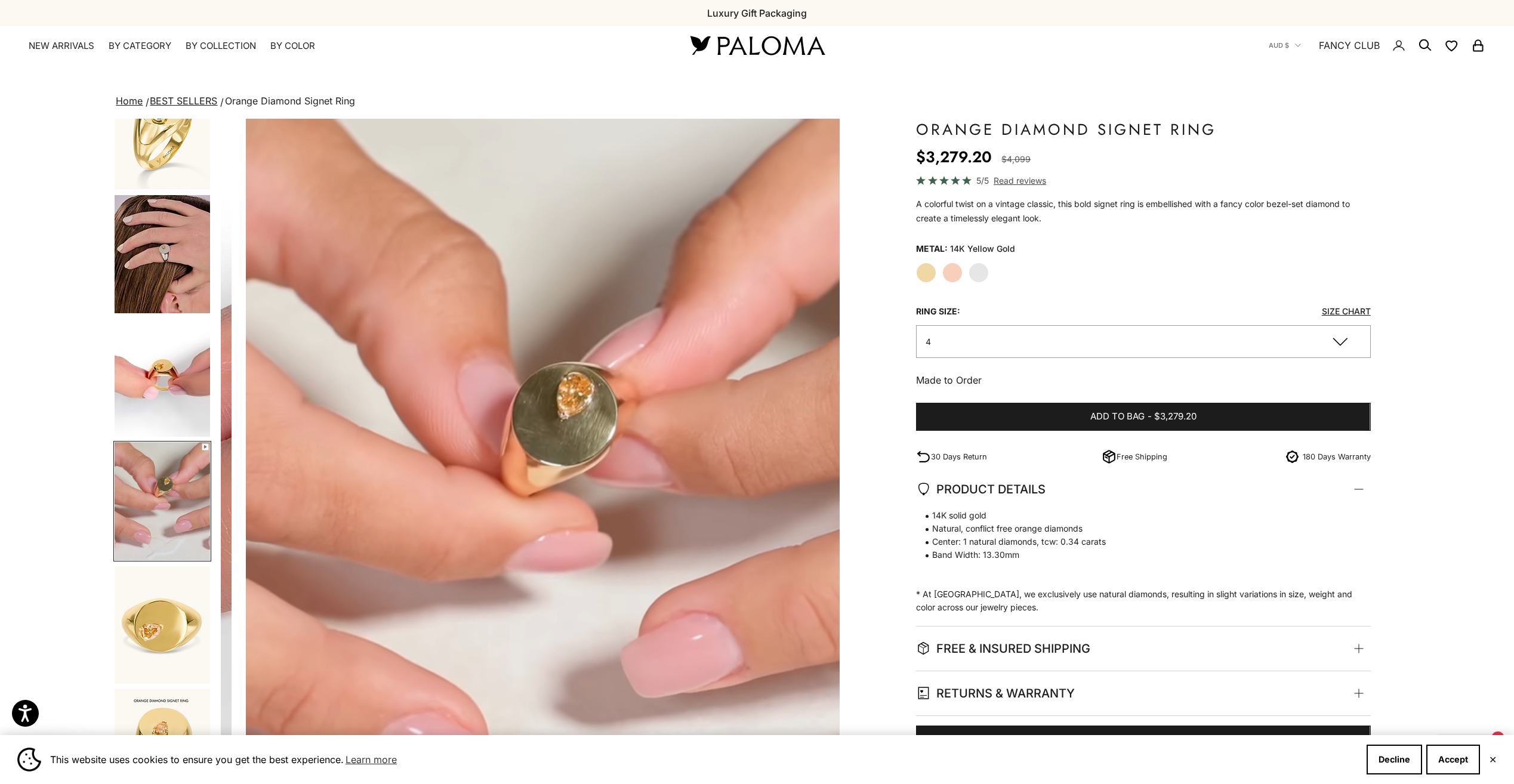
scroll to position [0, 1899]
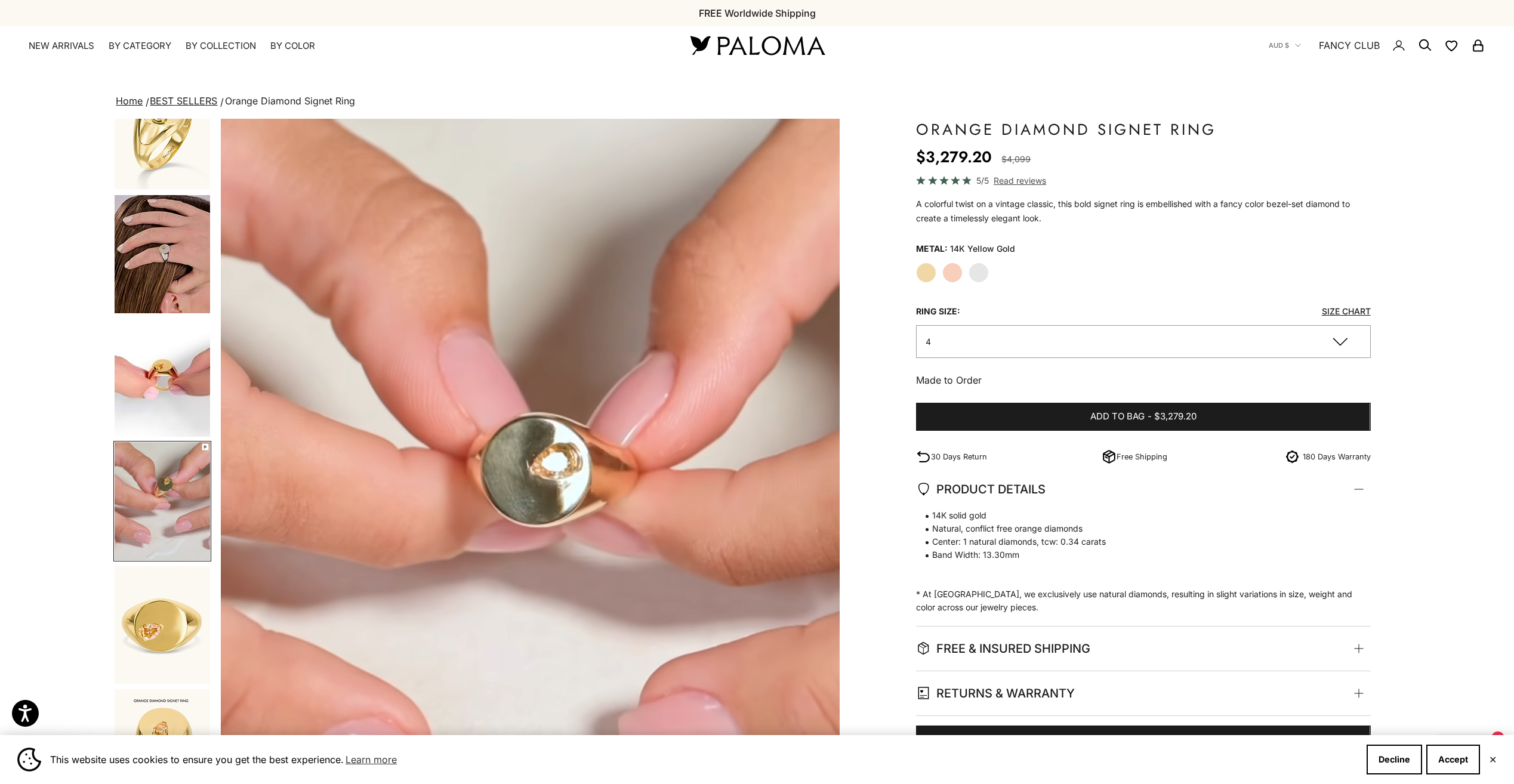
click at [148, 280] on img "Go to item 4" at bounding box center [163, 254] width 95 height 118
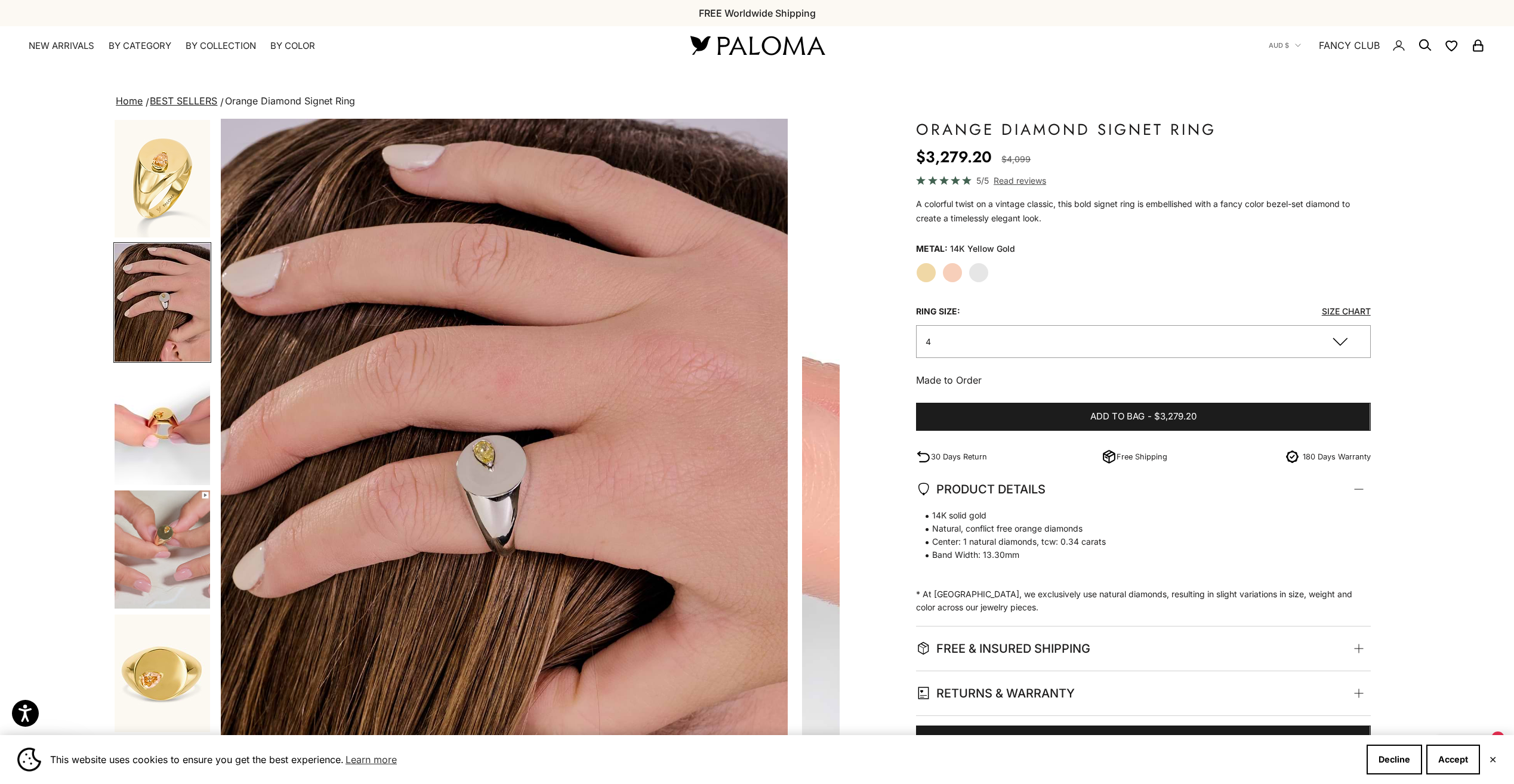
scroll to position [0, 633]
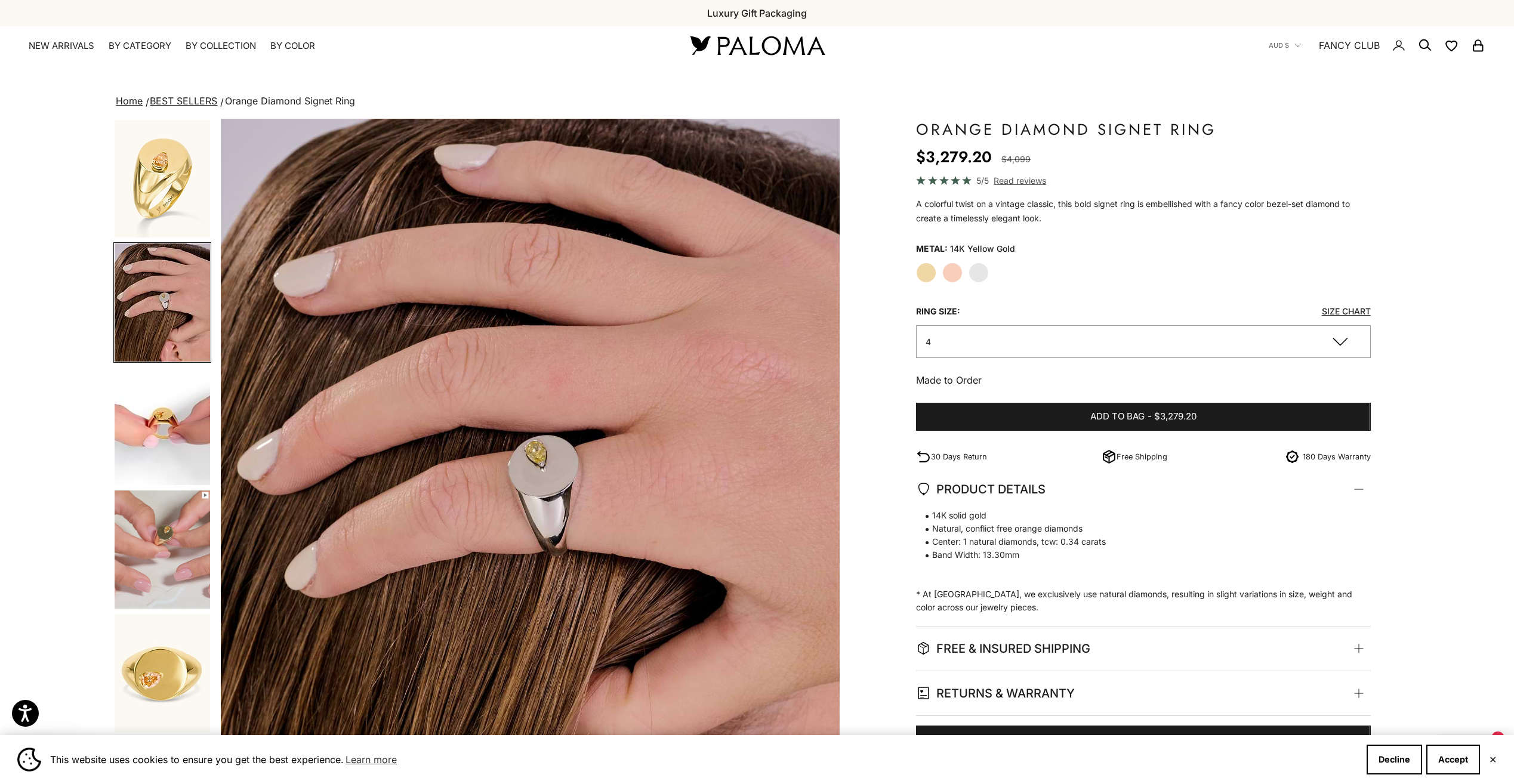
click at [146, 344] on img "Go to item 4" at bounding box center [163, 302] width 95 height 118
click at [164, 430] on img "Go to item 5" at bounding box center [163, 425] width 95 height 118
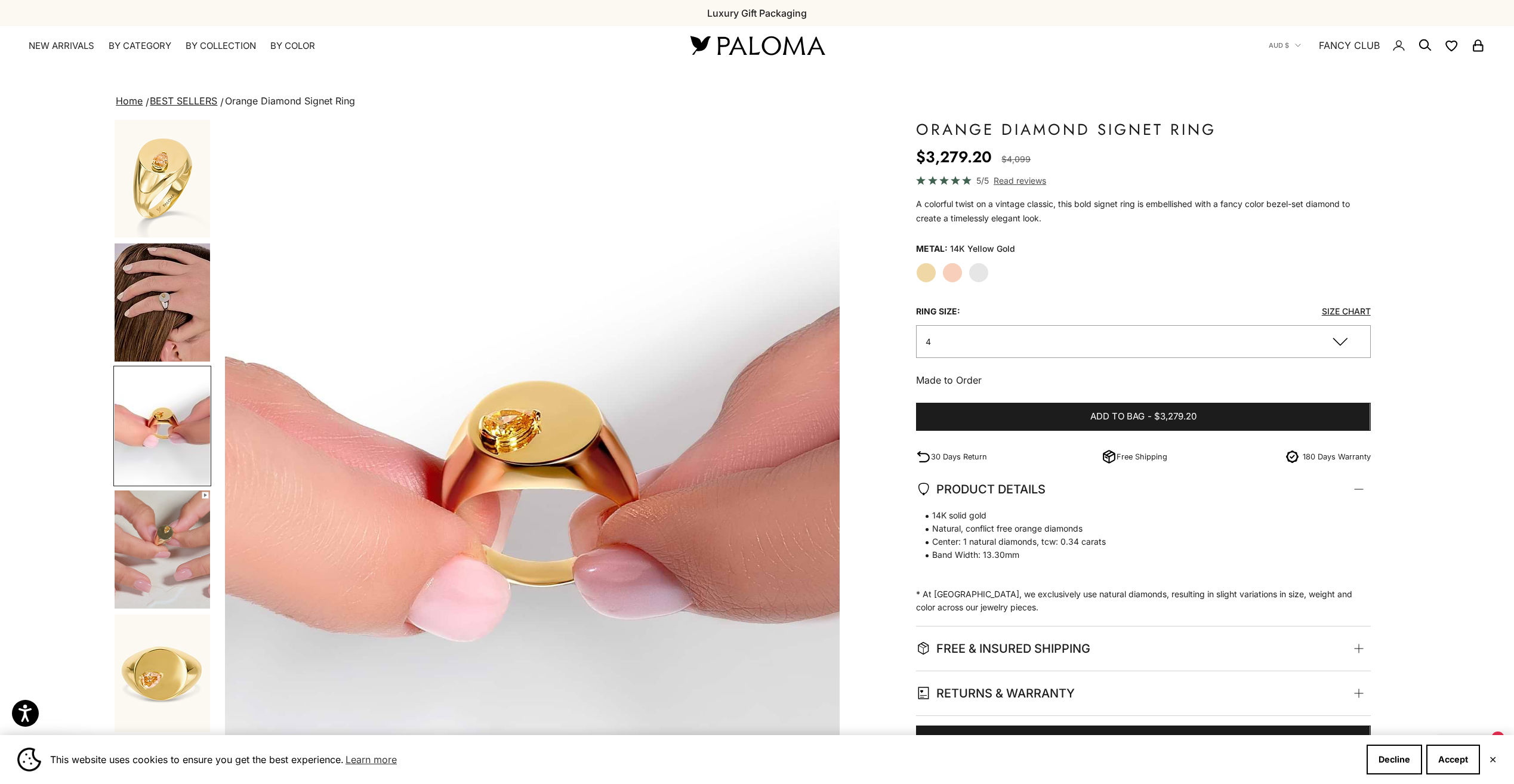
scroll to position [0, 1266]
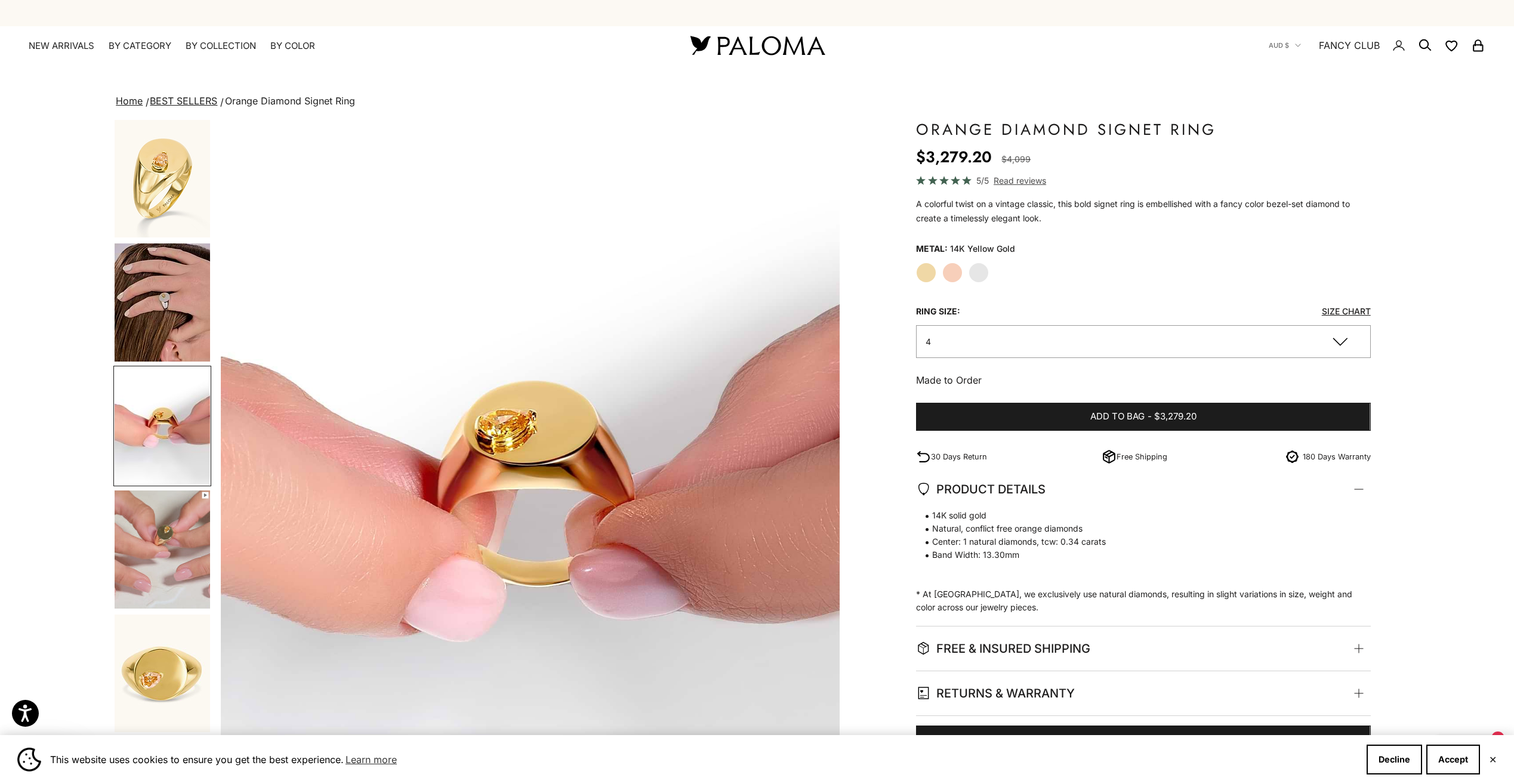
click at [165, 529] on img "Go to item 6" at bounding box center [163, 549] width 95 height 118
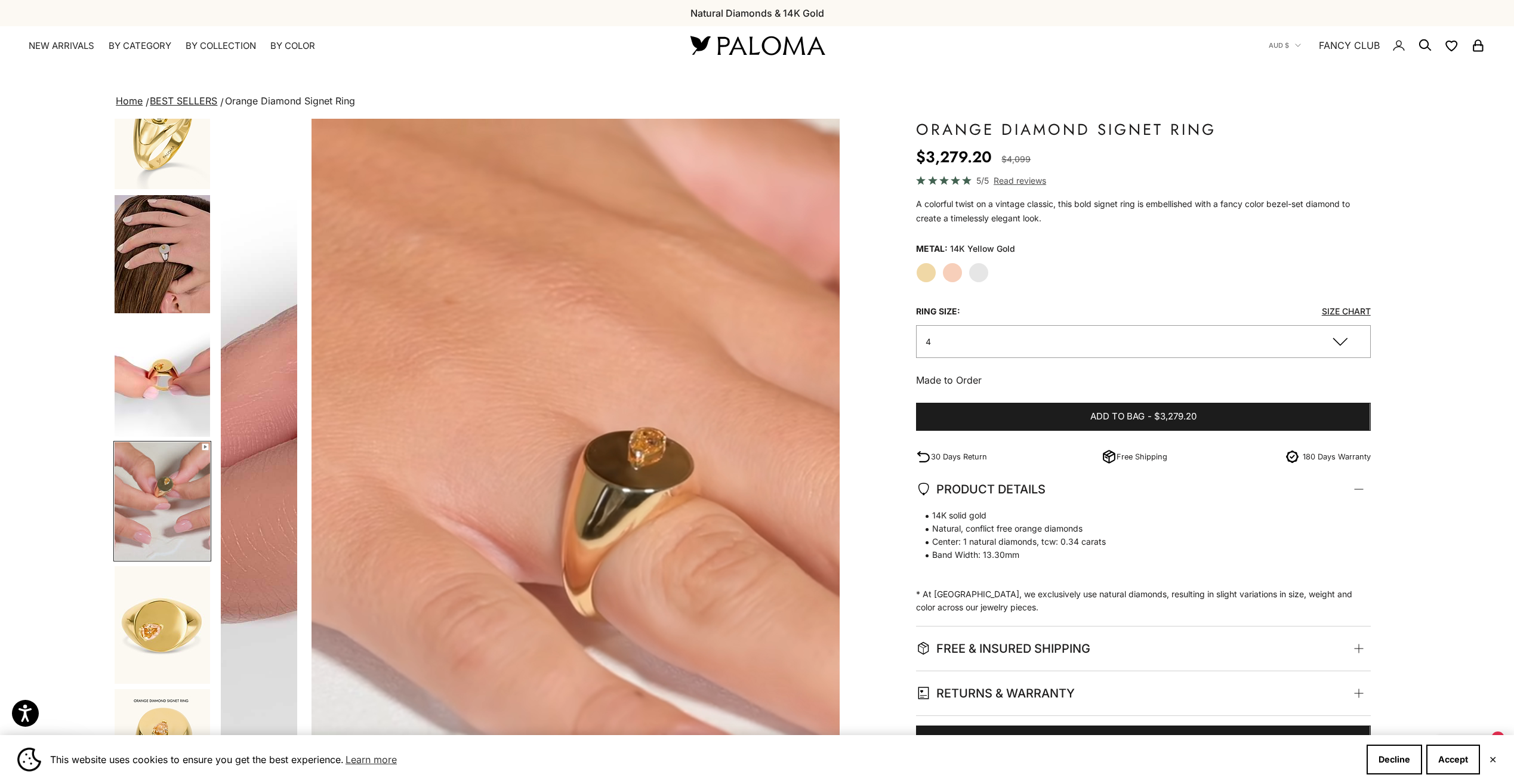
scroll to position [0, 1899]
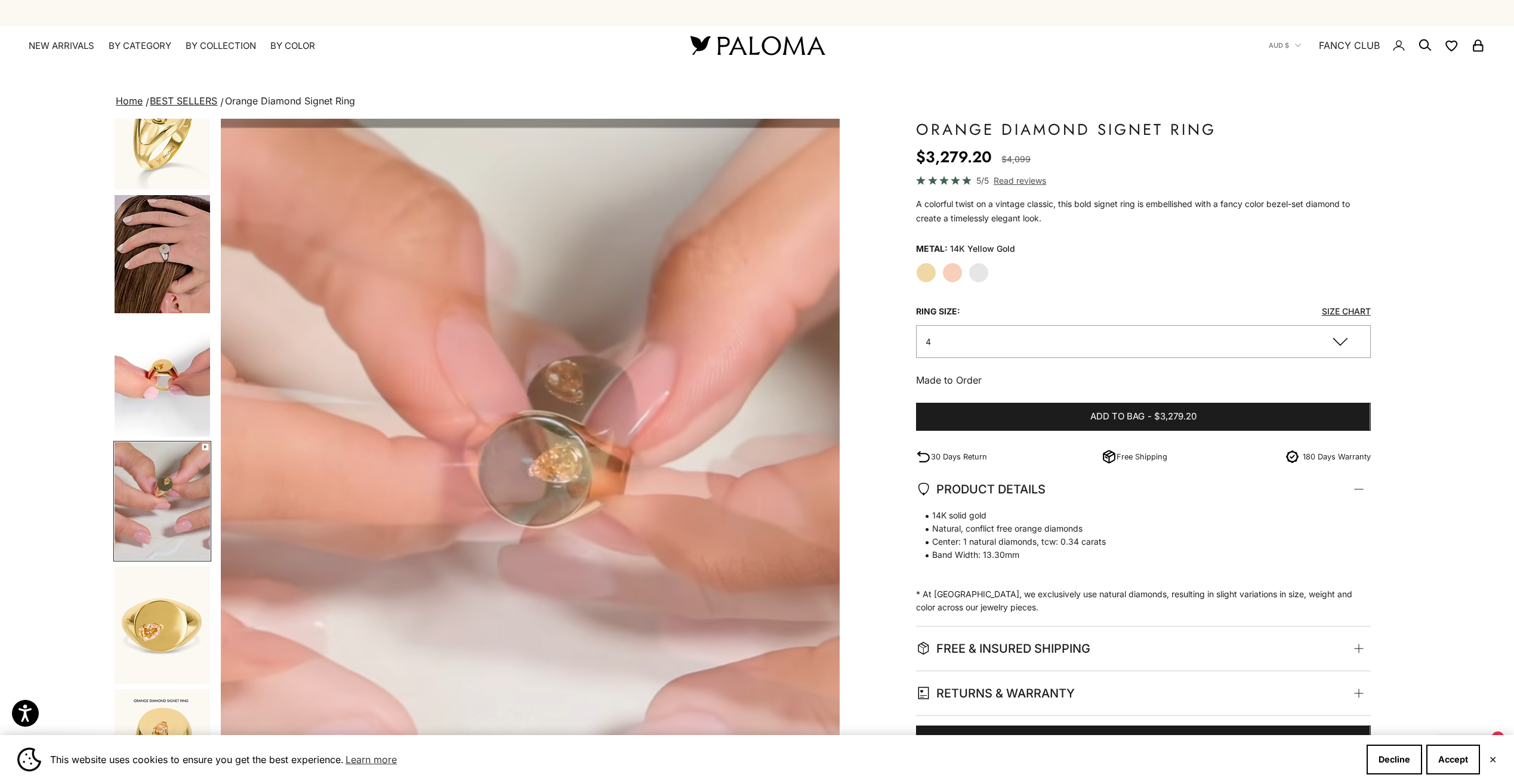
click at [154, 611] on img "Go to item 7" at bounding box center [163, 624] width 95 height 118
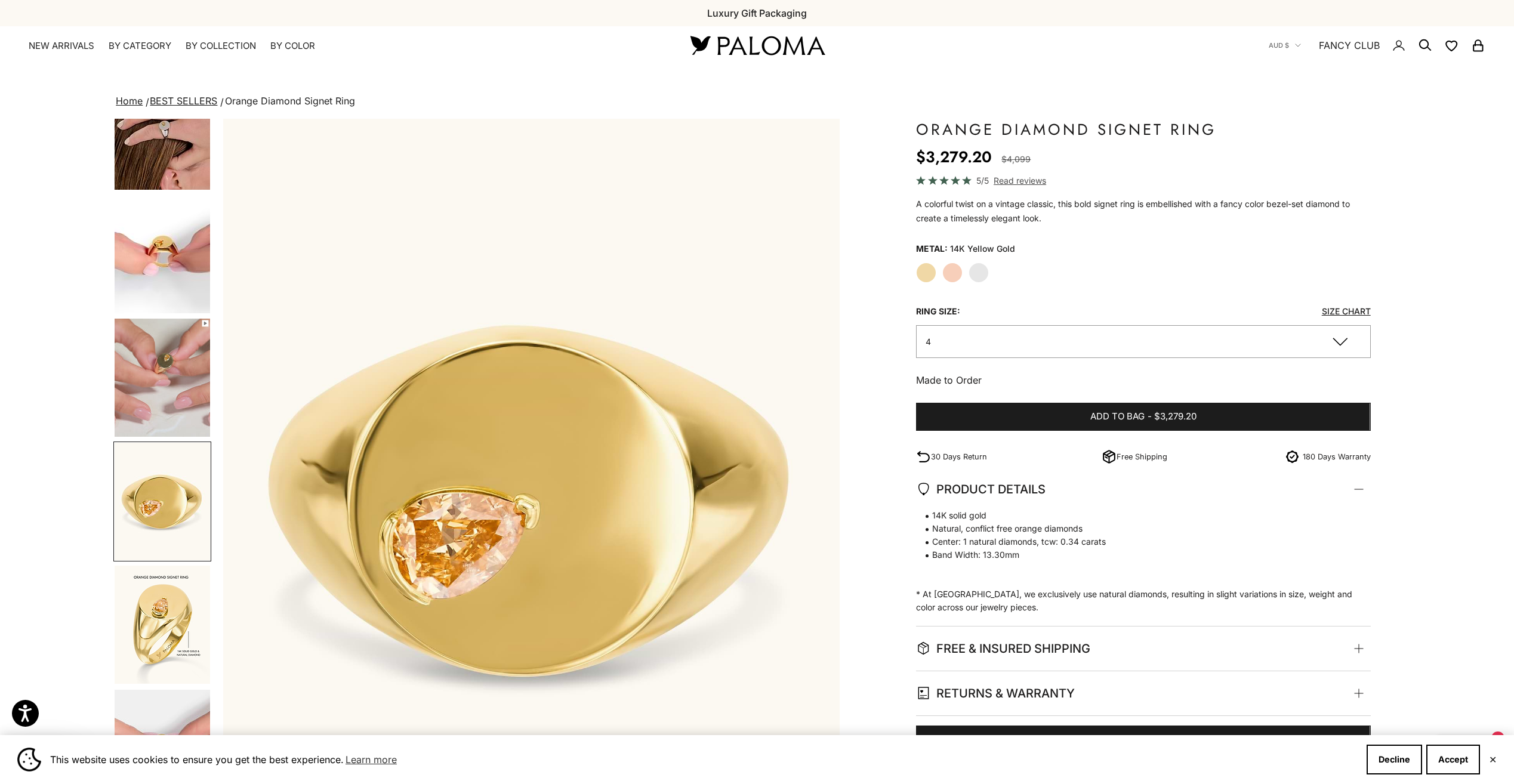
scroll to position [0, 2532]
